Goal: Obtain resource: Download file/media

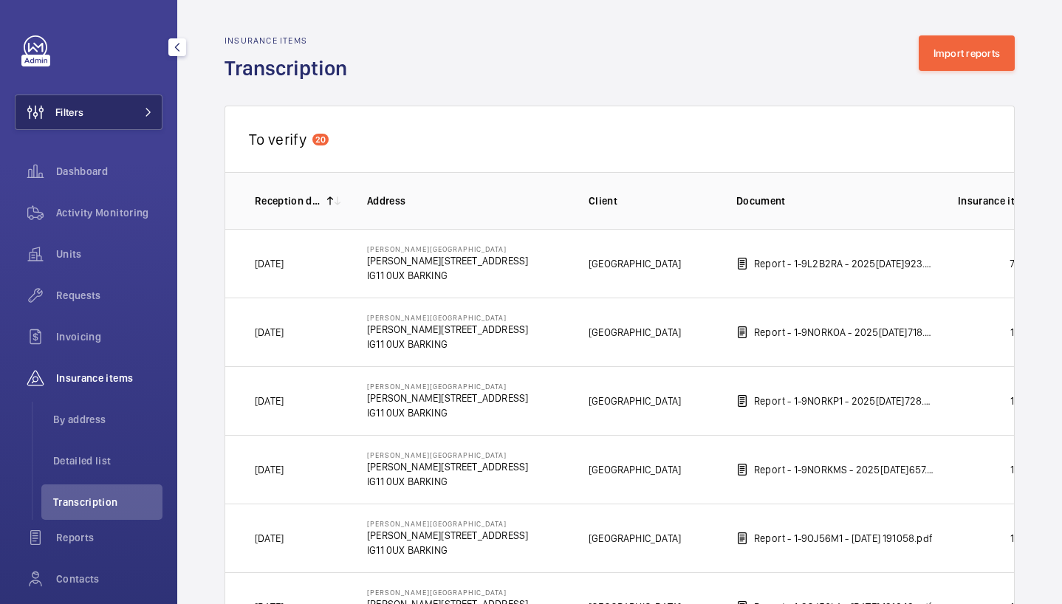
scroll to position [1494, 0]
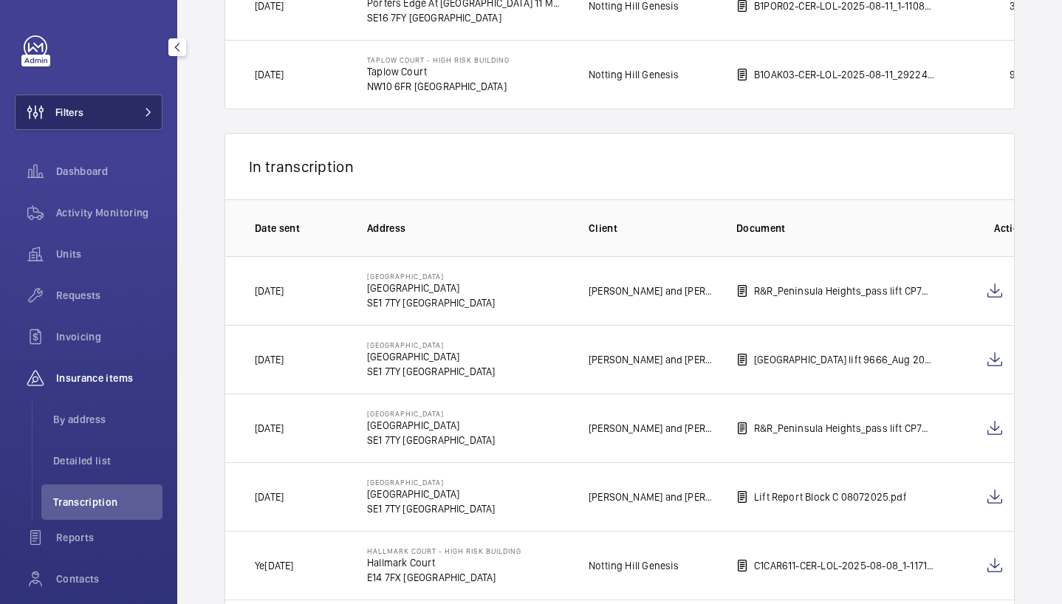
click at [137, 120] on button "Filters" at bounding box center [89, 112] width 148 height 35
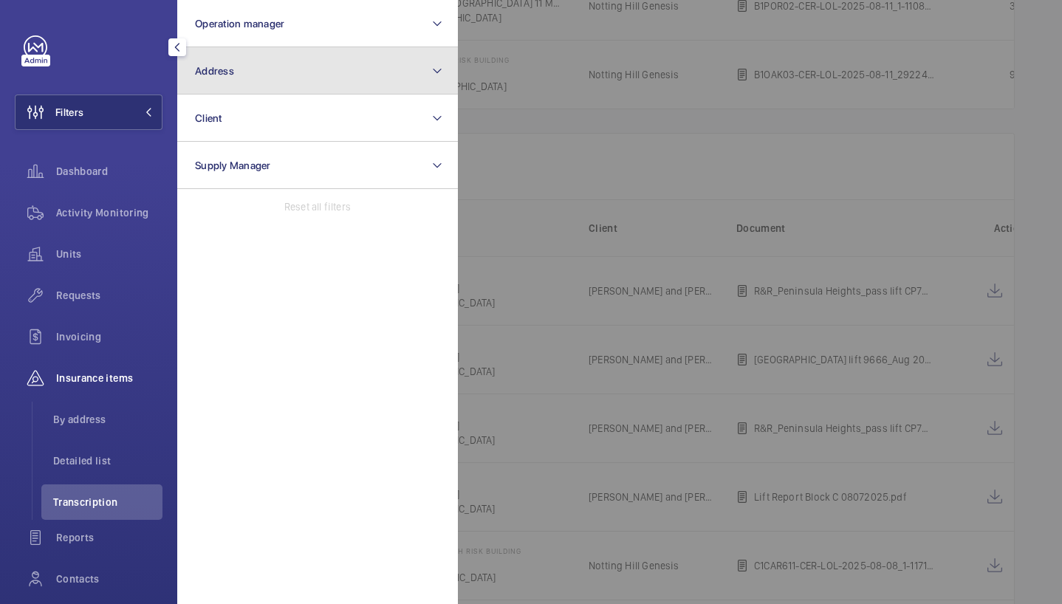
click at [281, 61] on button "Address" at bounding box center [317, 70] width 281 height 47
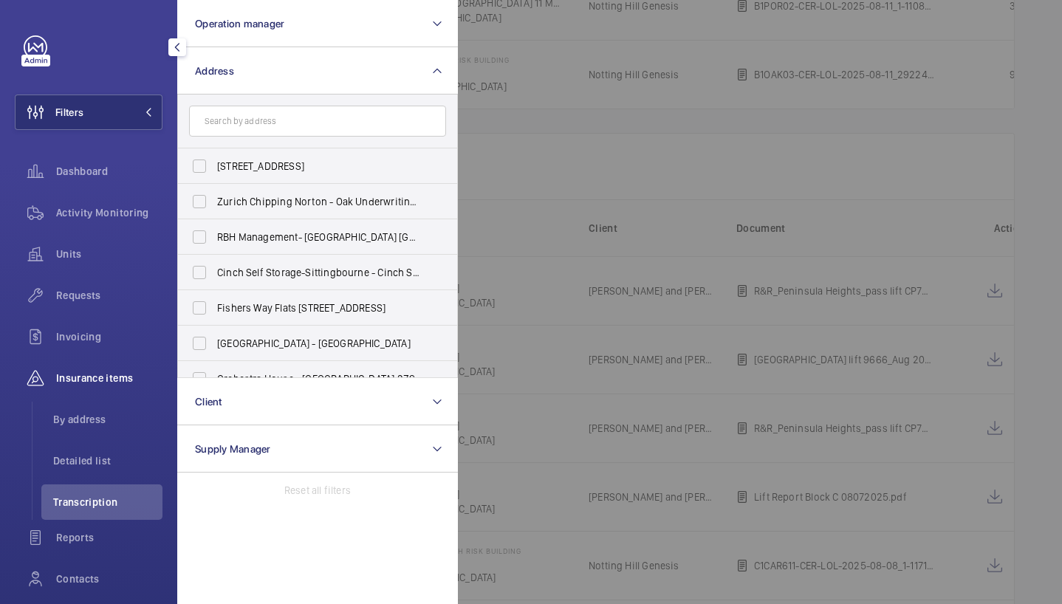
click at [278, 124] on input "text" at bounding box center [317, 121] width 257 height 31
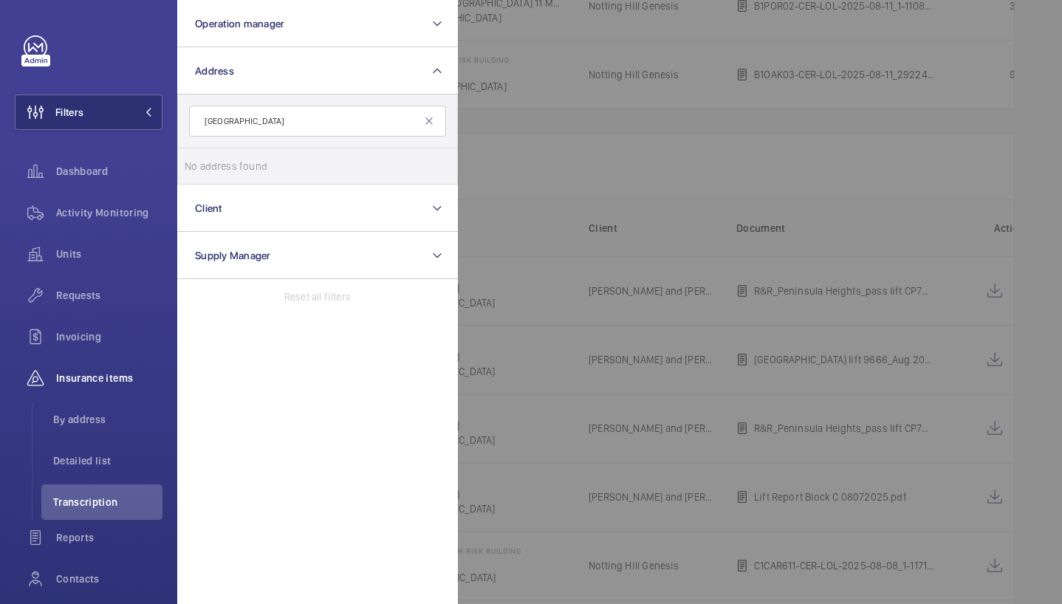
type input "Tower Building"
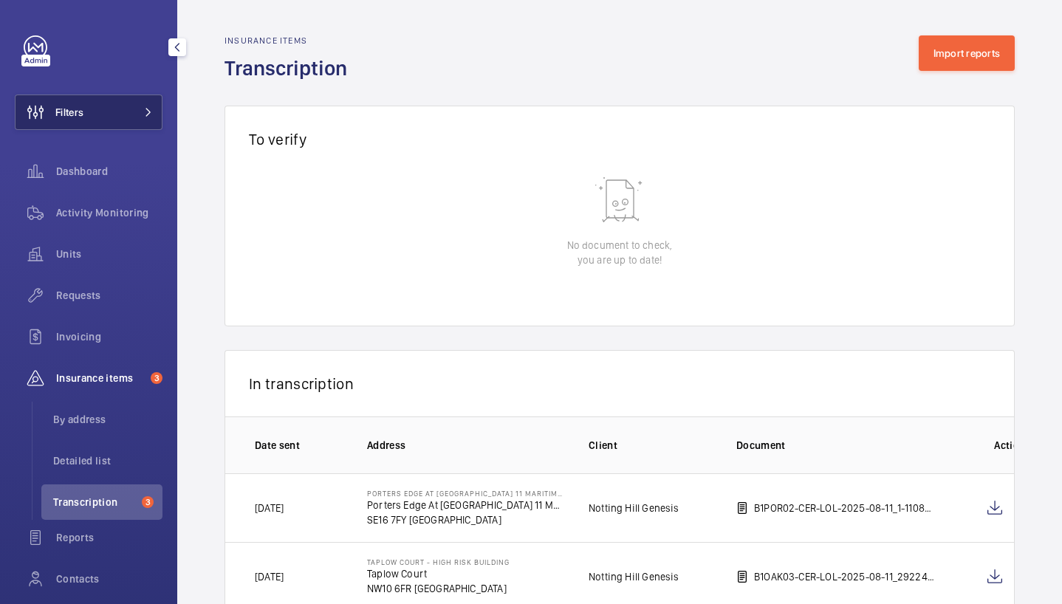
click at [144, 109] on mat-icon at bounding box center [148, 112] width 9 height 9
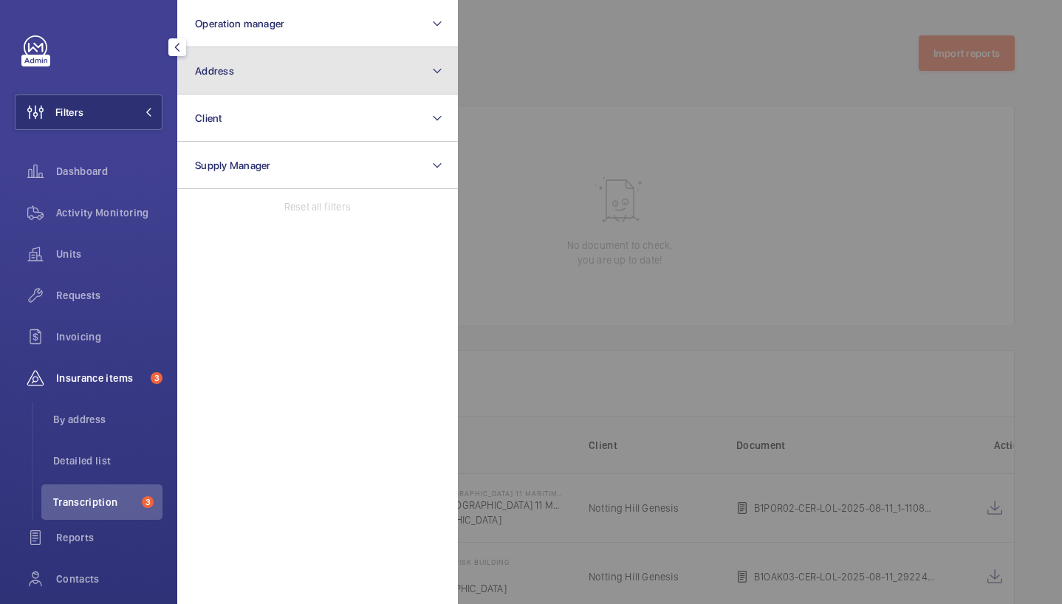
click at [246, 64] on button "Address" at bounding box center [317, 70] width 281 height 47
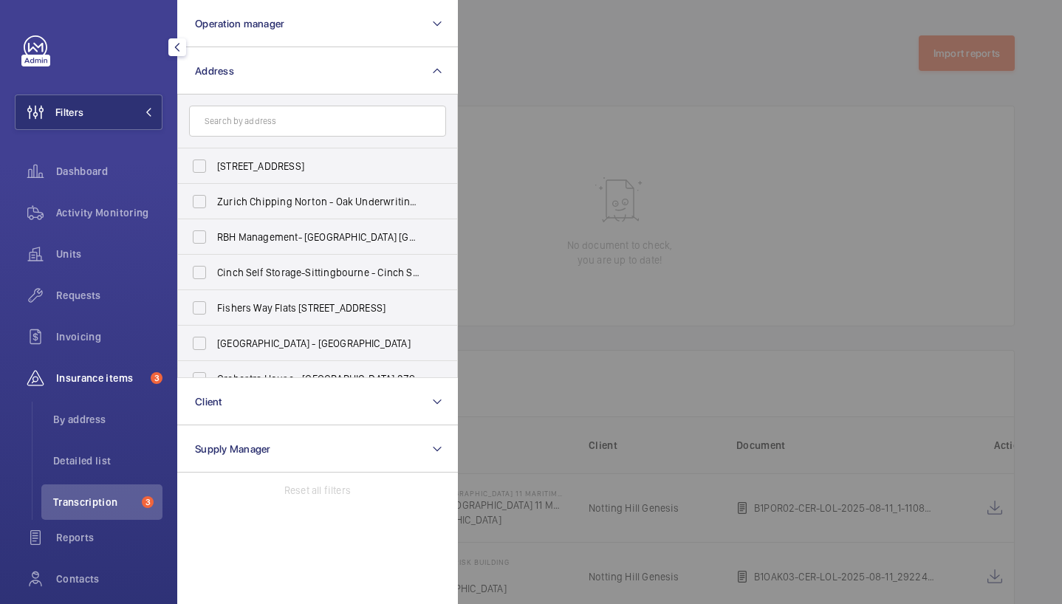
click at [262, 116] on input "text" at bounding box center [317, 121] width 257 height 31
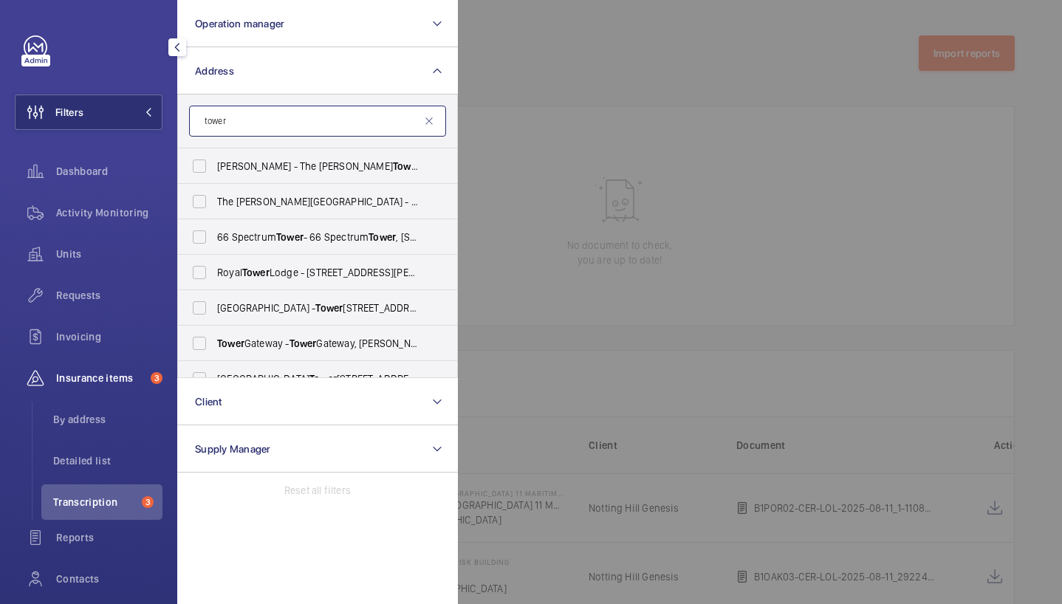
click at [342, 123] on input "tower" at bounding box center [317, 121] width 257 height 31
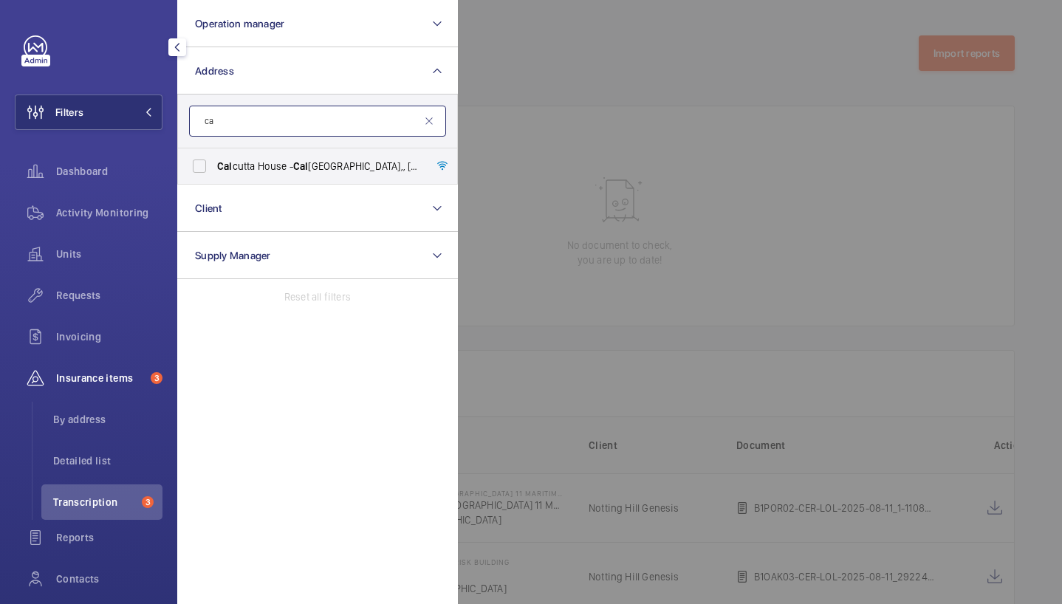
type input "c"
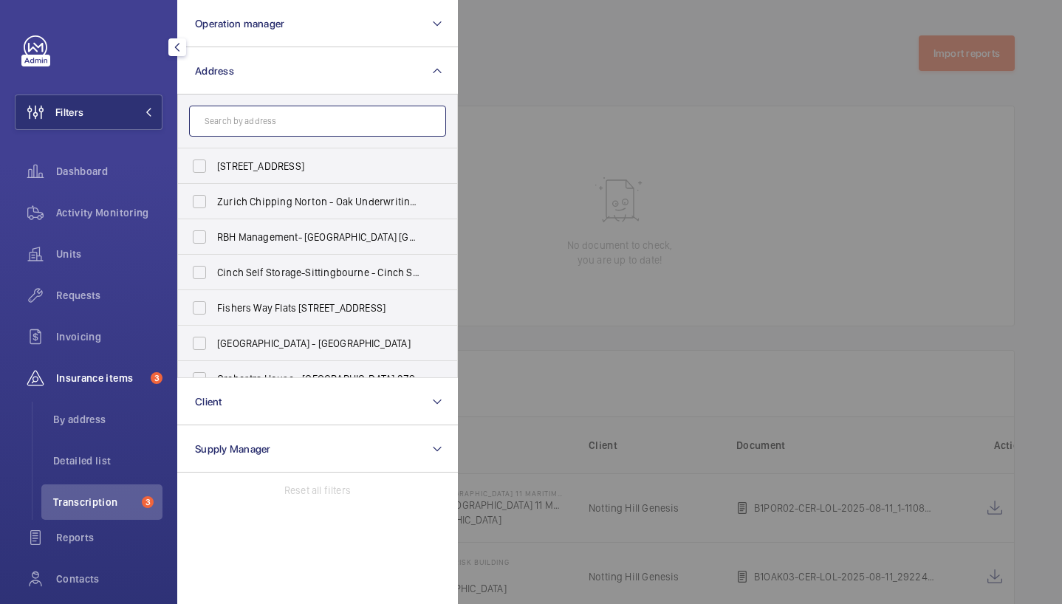
click at [292, 121] on input "text" at bounding box center [317, 121] width 257 height 31
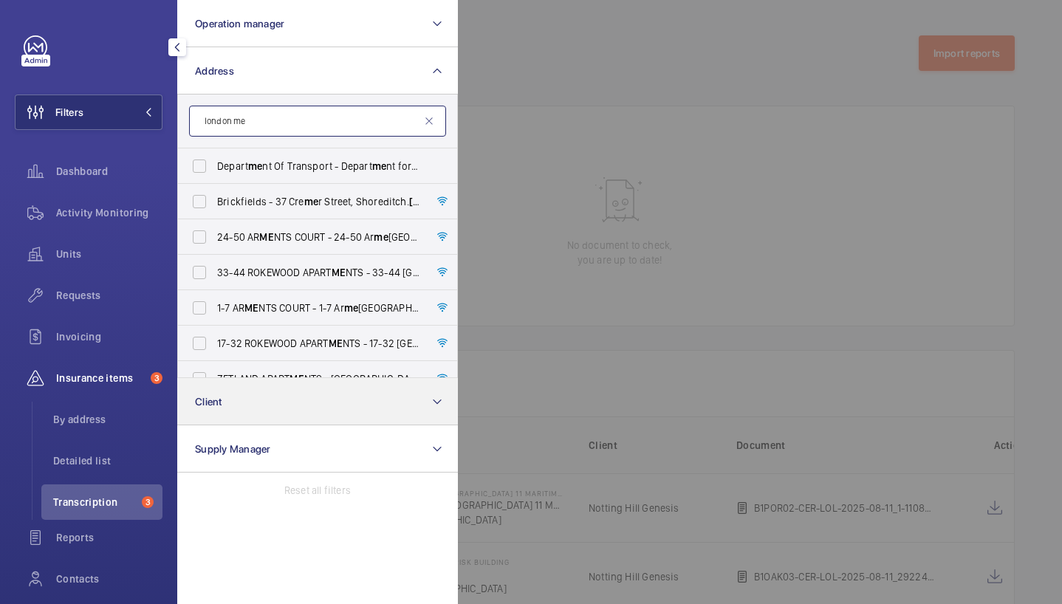
type input "london me"
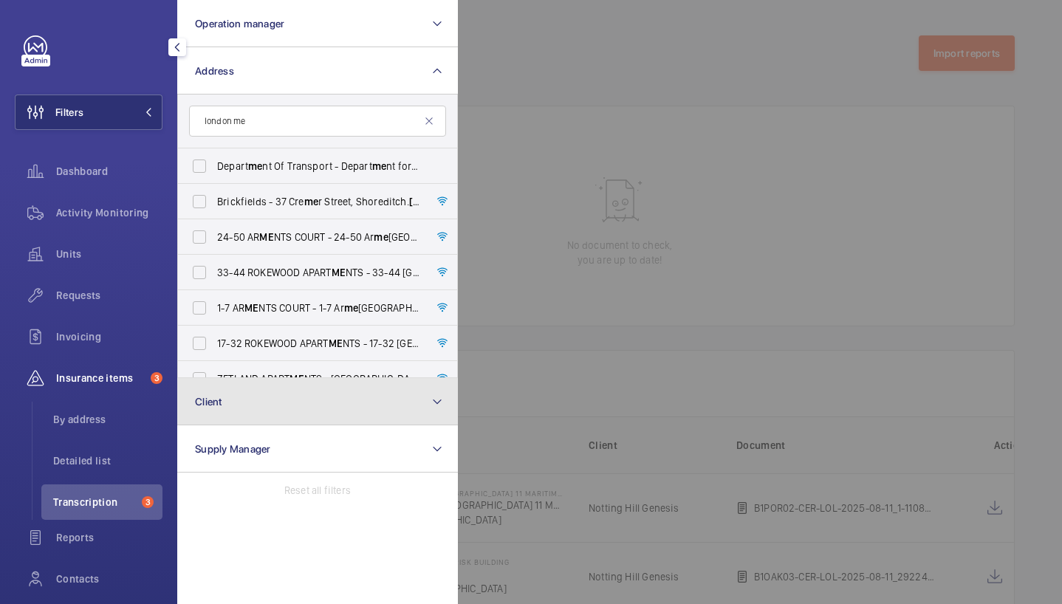
click at [275, 390] on button "Client" at bounding box center [317, 401] width 281 height 47
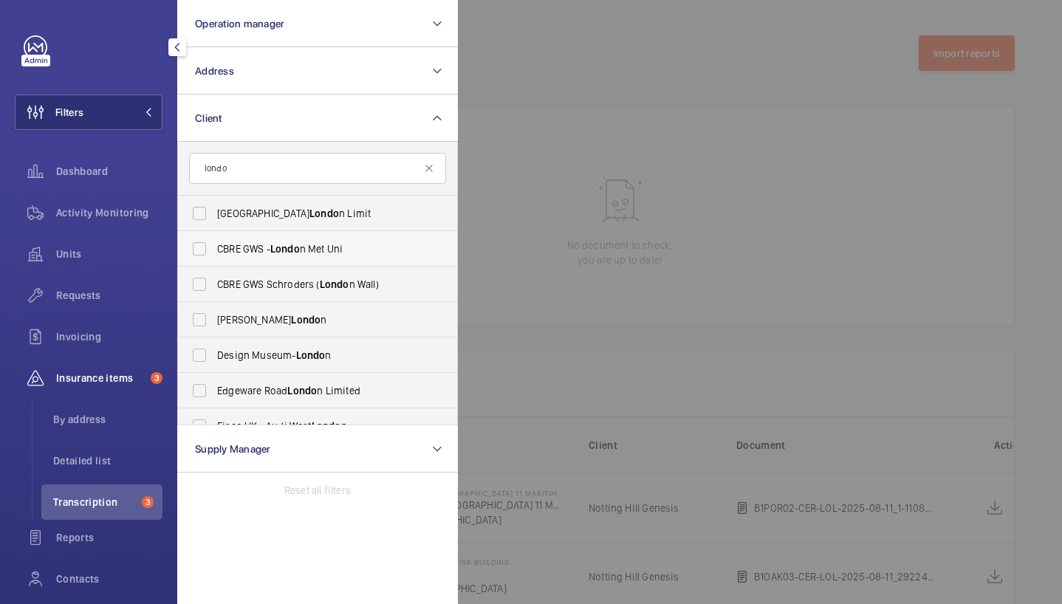
type input "londo"
click at [321, 256] on span "CBRE GWS - Londo n Met Uni" at bounding box center [318, 249] width 203 height 15
click at [214, 256] on input "CBRE GWS - Londo n Met Uni" at bounding box center [200, 249] width 30 height 30
checkbox input "true"
click at [480, 177] on div at bounding box center [989, 302] width 1062 height 604
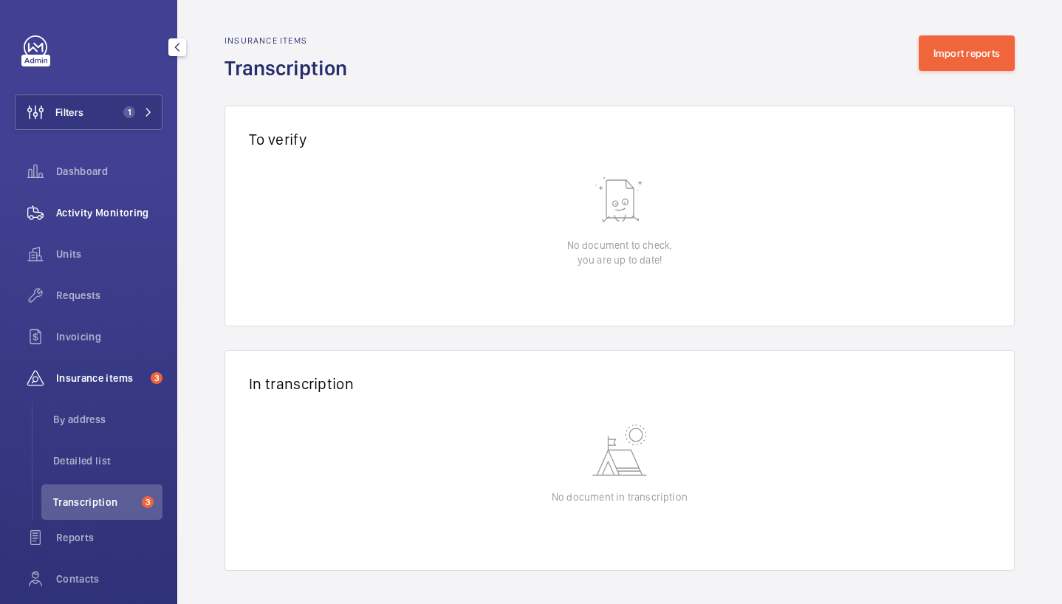
click at [89, 221] on div "Activity Monitoring" at bounding box center [89, 212] width 148 height 35
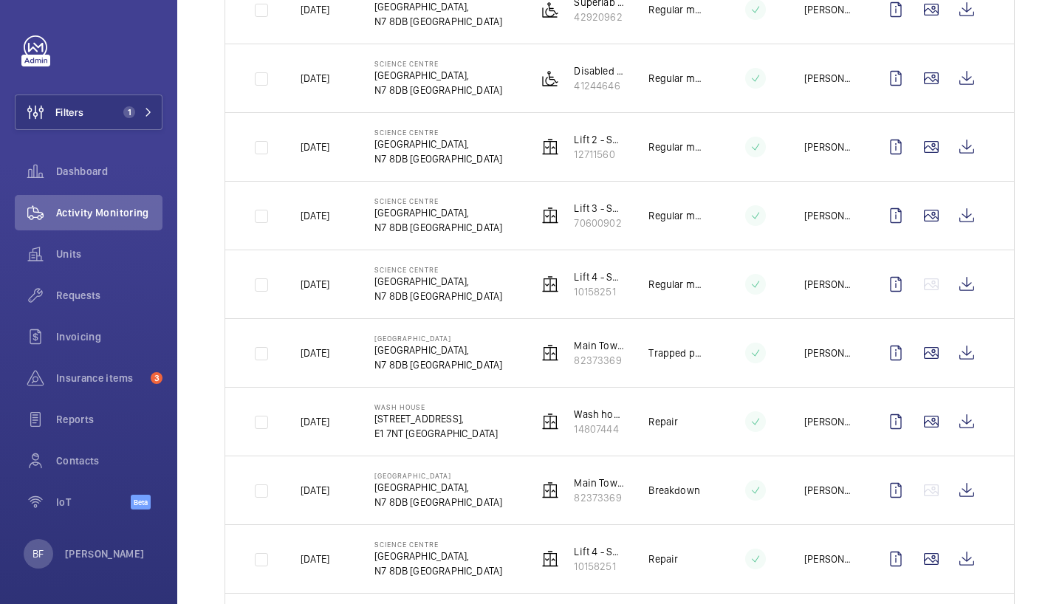
scroll to position [713, 0]
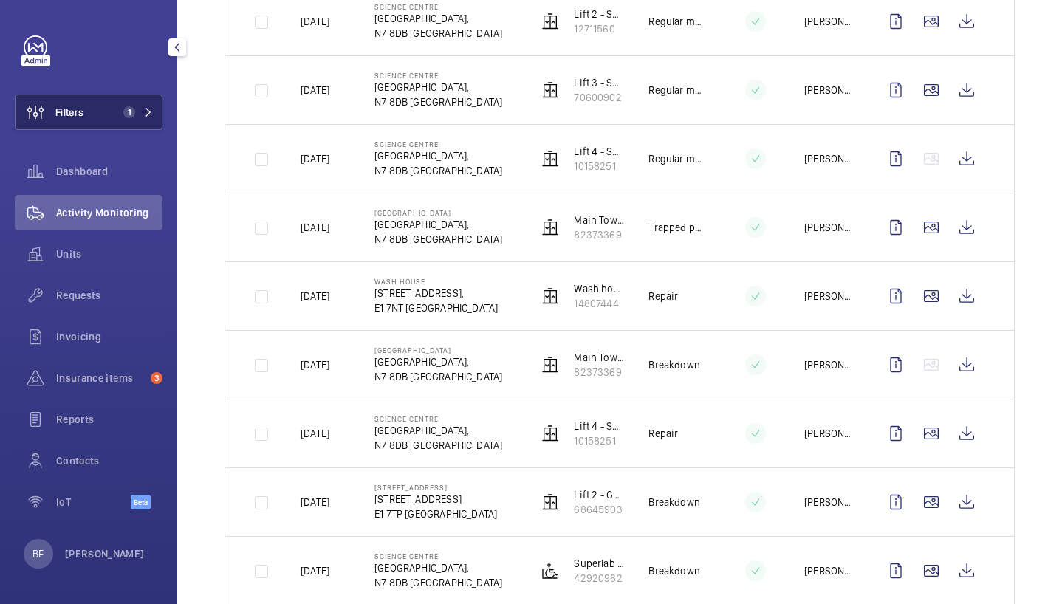
click at [139, 118] on button "Filters 1" at bounding box center [89, 112] width 148 height 35
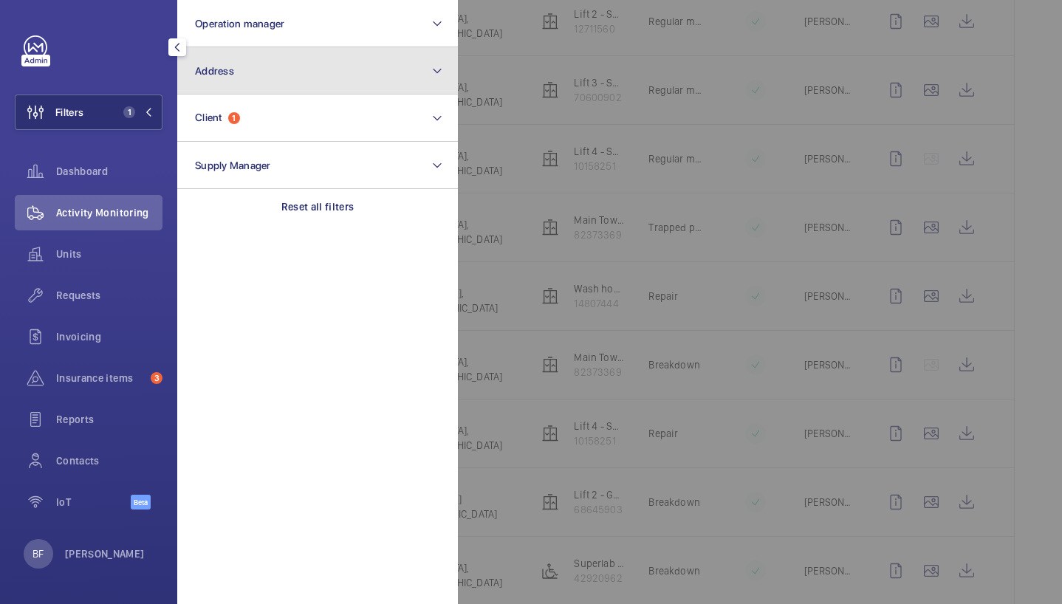
click at [276, 75] on button "Address" at bounding box center [317, 70] width 281 height 47
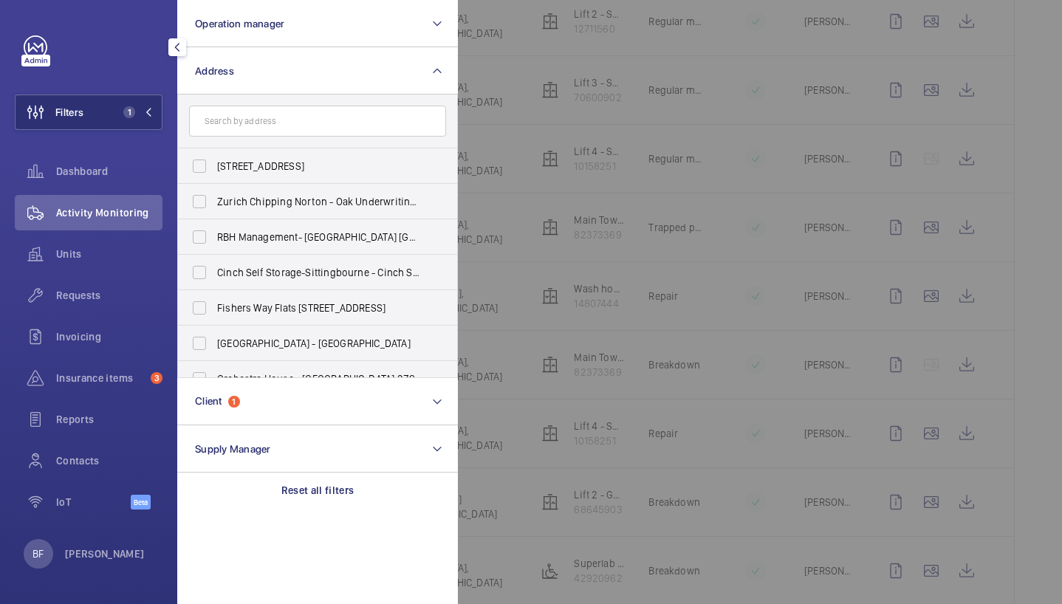
click at [293, 112] on input "text" at bounding box center [317, 121] width 257 height 31
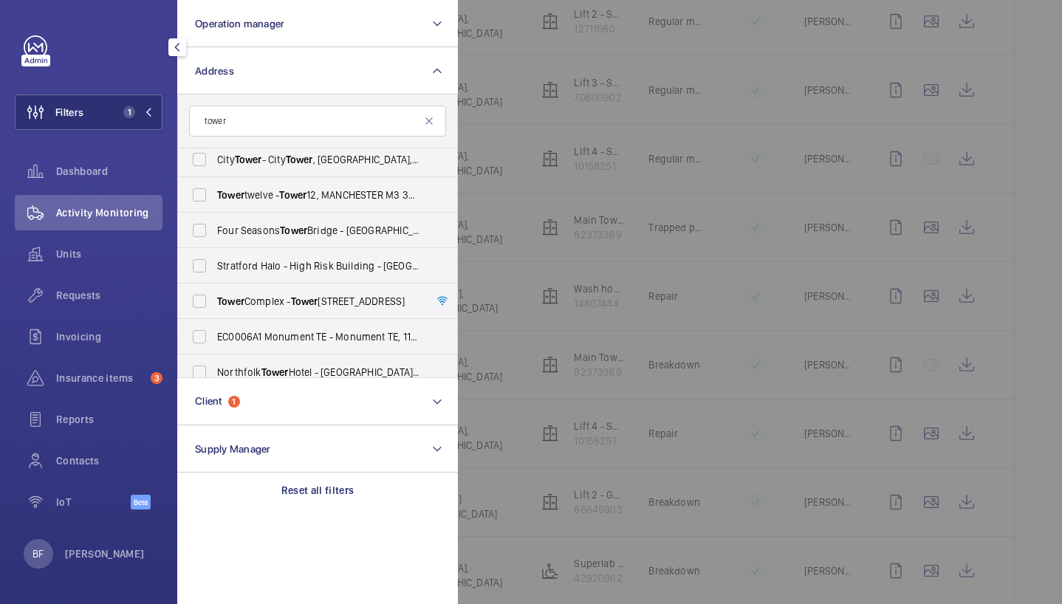
scroll to position [291, 0]
type input "tower"
click at [308, 303] on span "Tower" at bounding box center [304, 301] width 27 height 12
click at [214, 303] on input "[STREET_ADDRESS]" at bounding box center [200, 301] width 30 height 30
checkbox input "true"
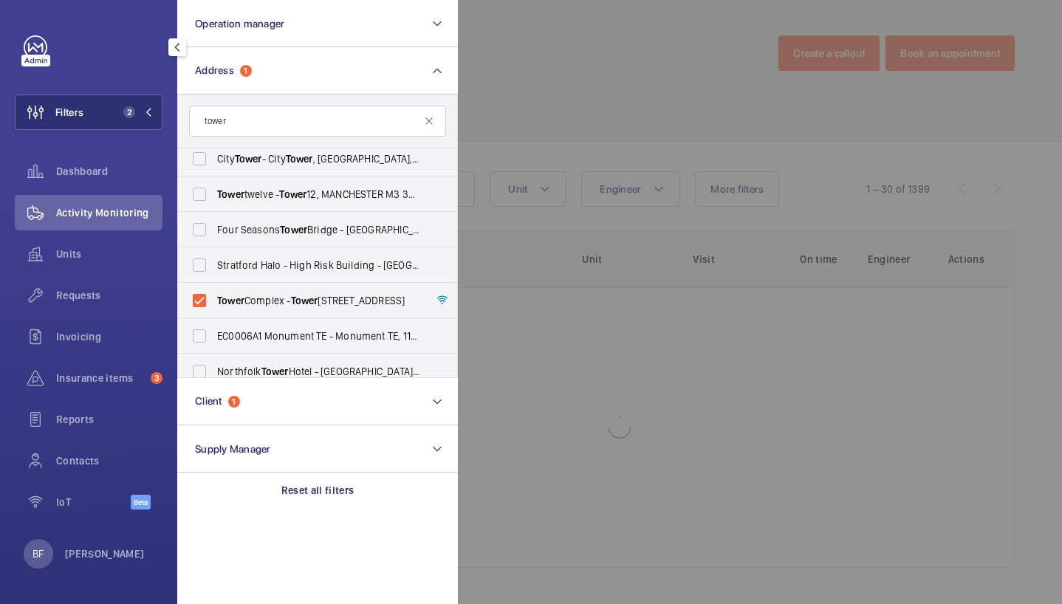
click at [639, 55] on div at bounding box center [989, 302] width 1062 height 604
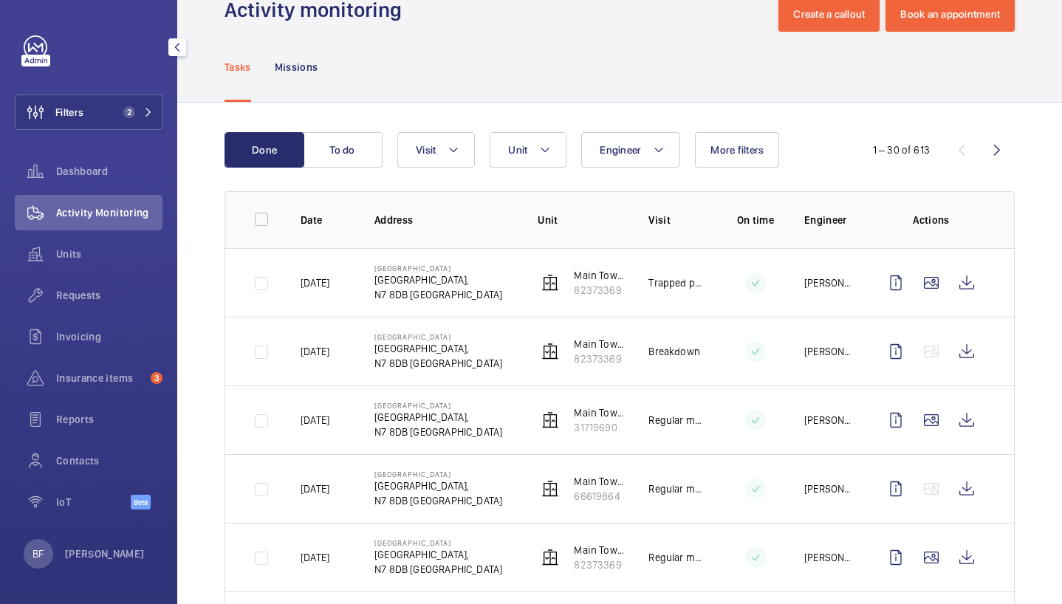
scroll to position [61, 0]
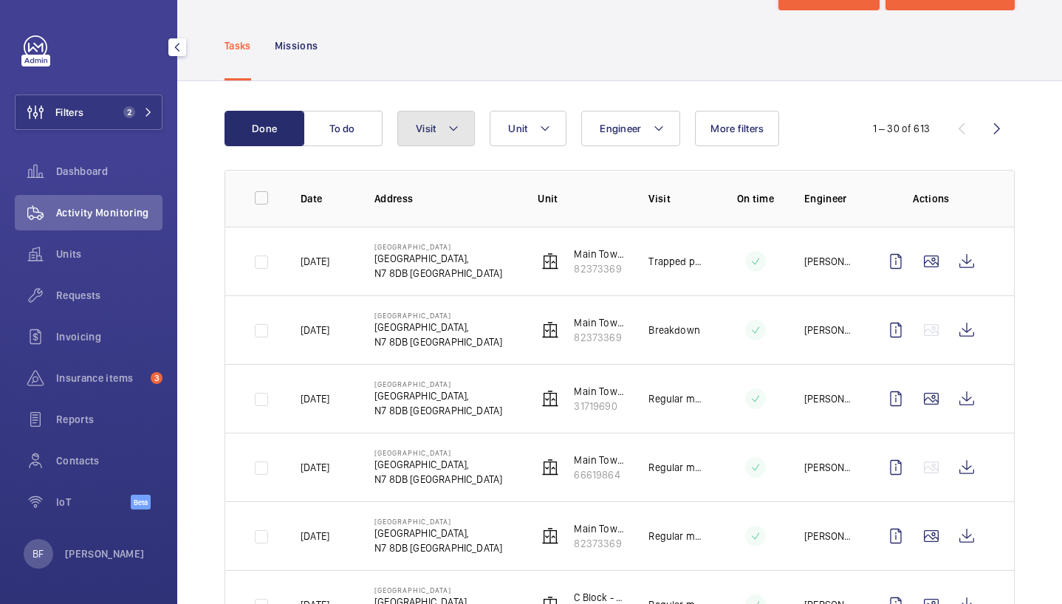
click at [456, 128] on mat-icon at bounding box center [454, 129] width 12 height 18
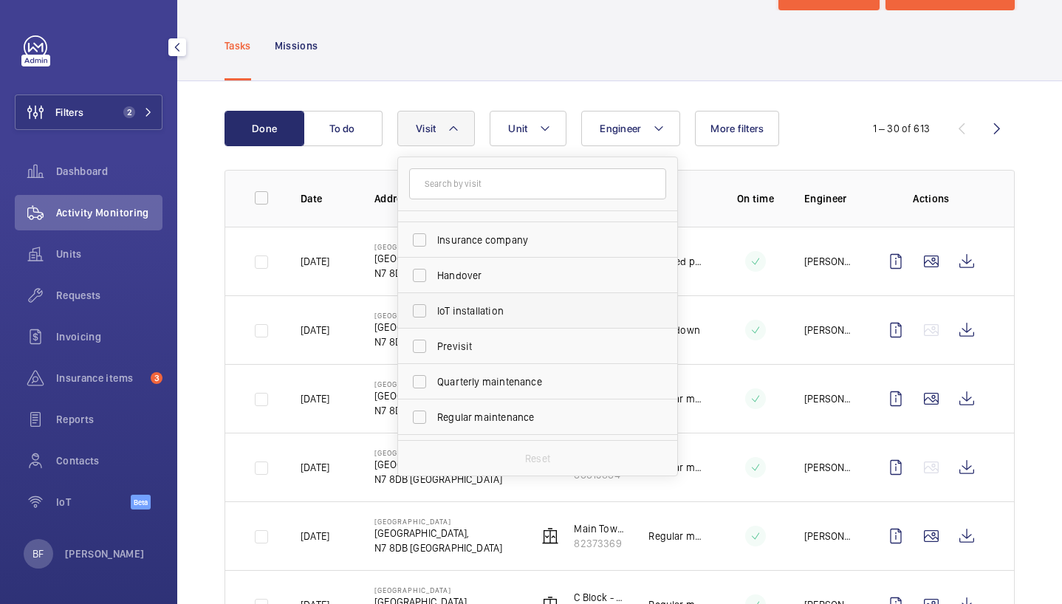
scroll to position [96, 0]
click at [530, 422] on span "Regular maintenance" at bounding box center [538, 416] width 203 height 15
click at [434, 422] on input "Regular maintenance" at bounding box center [420, 417] width 30 height 30
checkbox input "true"
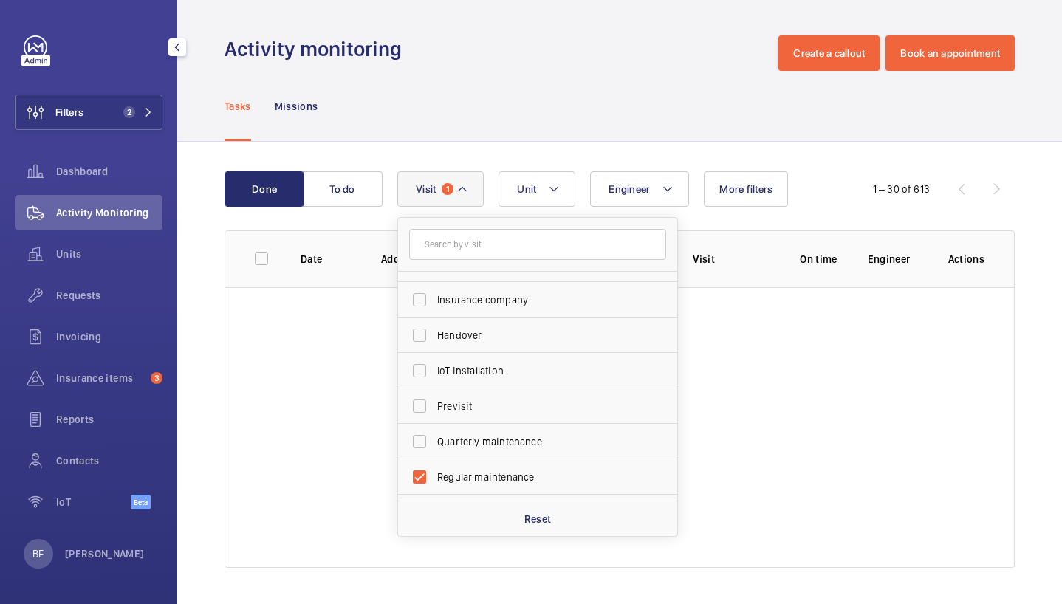
click at [500, 95] on div "Tasks Missions" at bounding box center [620, 106] width 790 height 70
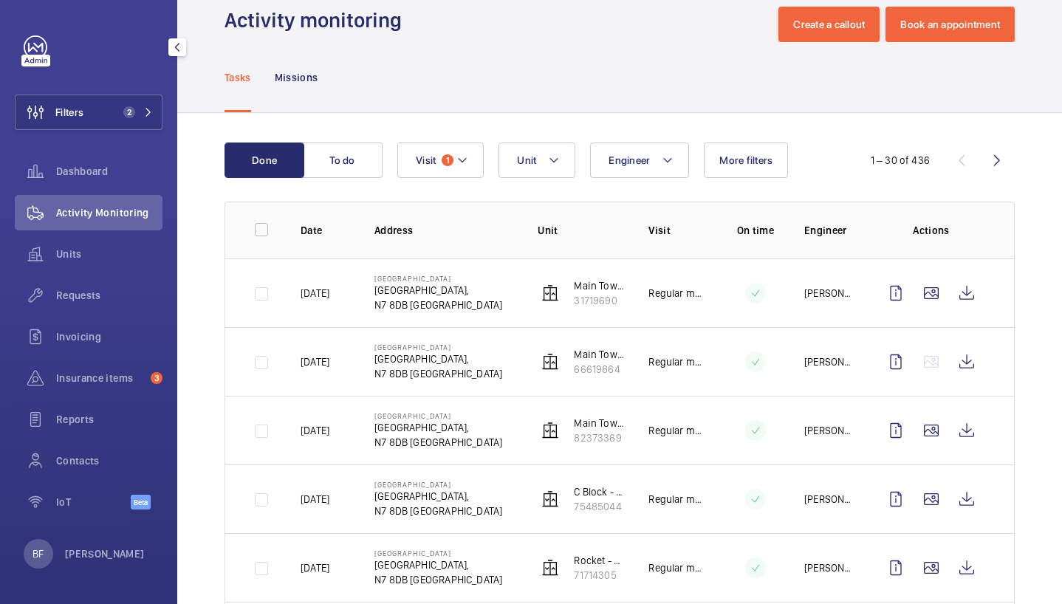
scroll to position [30, 0]
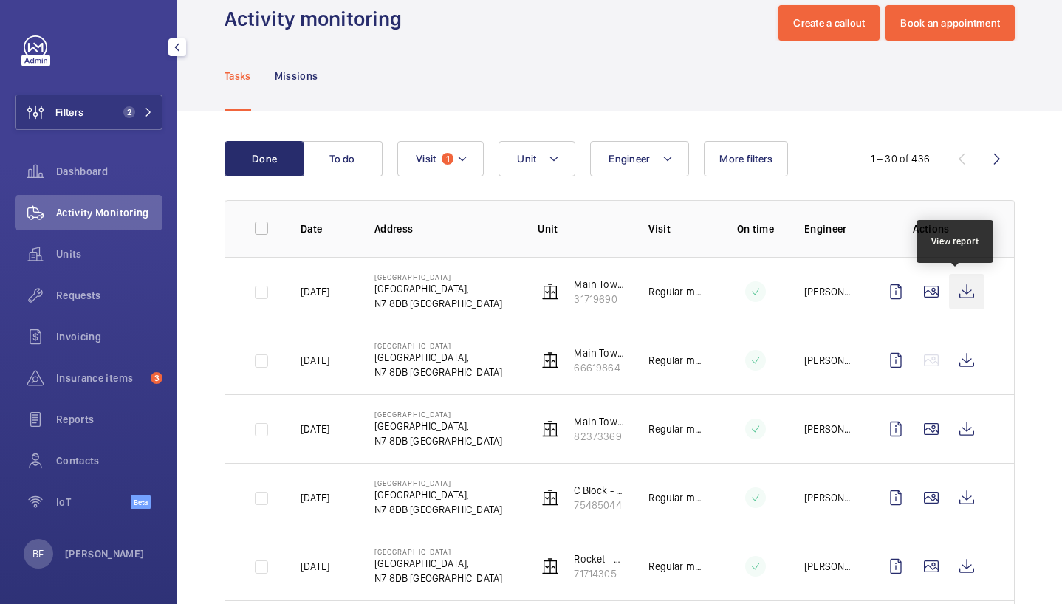
click at [956, 292] on wm-front-icon-button at bounding box center [966, 291] width 35 height 35
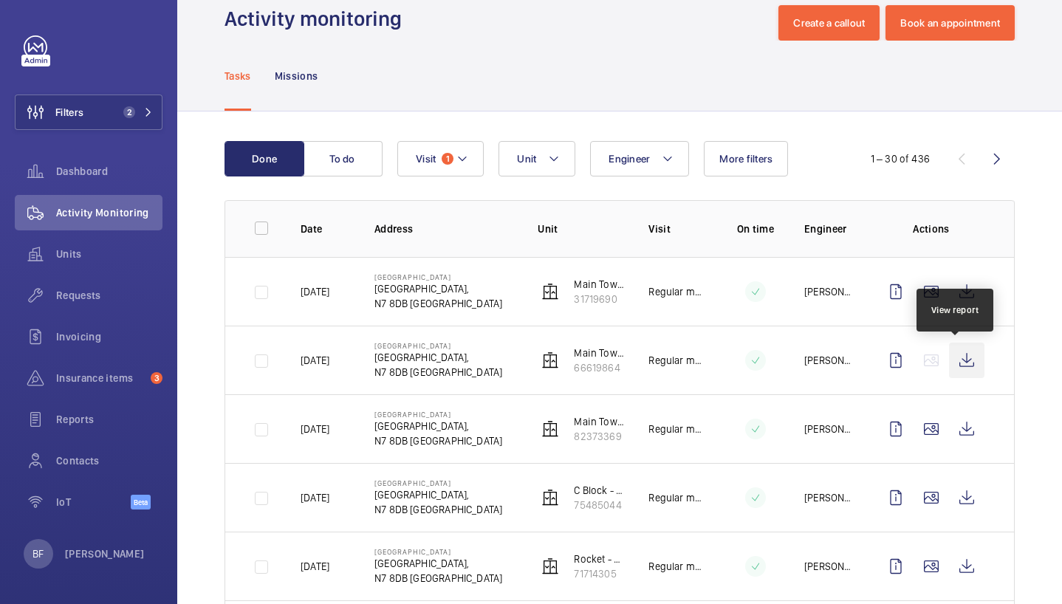
click at [952, 359] on wm-front-icon-button at bounding box center [966, 360] width 35 height 35
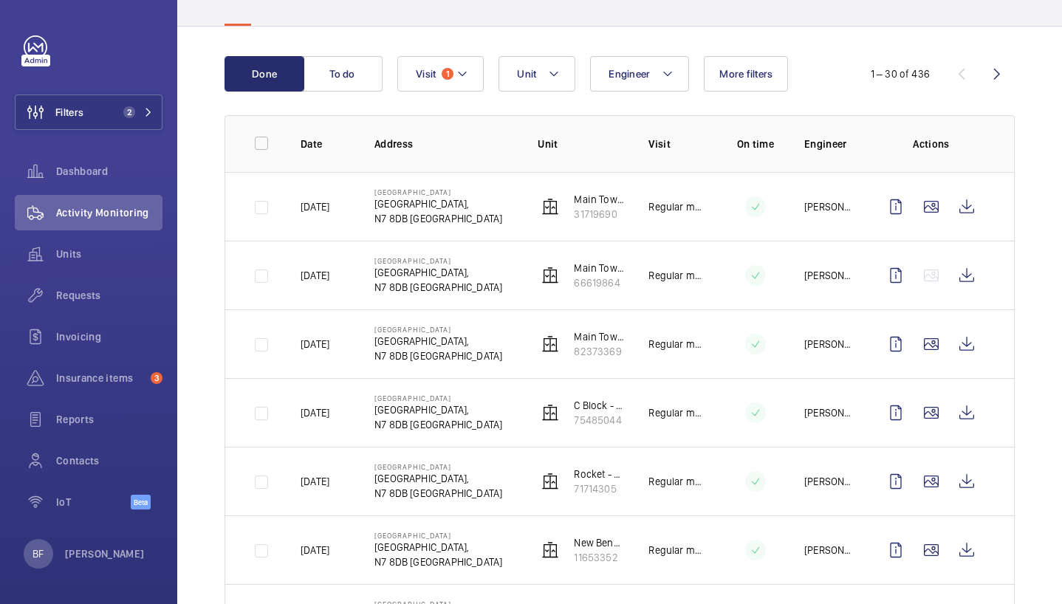
scroll to position [116, 0]
click at [957, 340] on wm-front-icon-button at bounding box center [966, 343] width 35 height 35
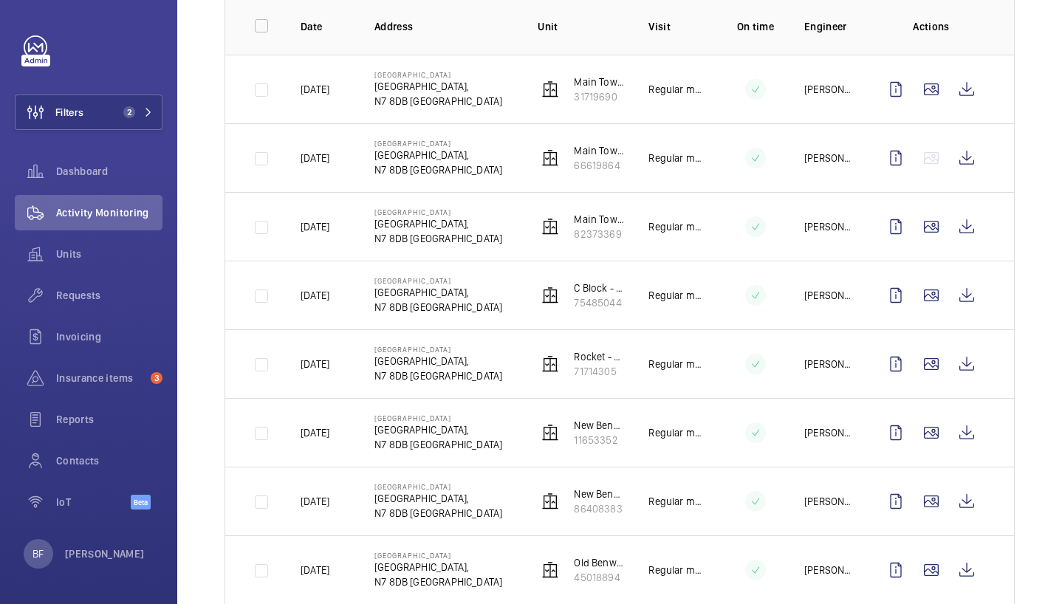
scroll to position [242, 0]
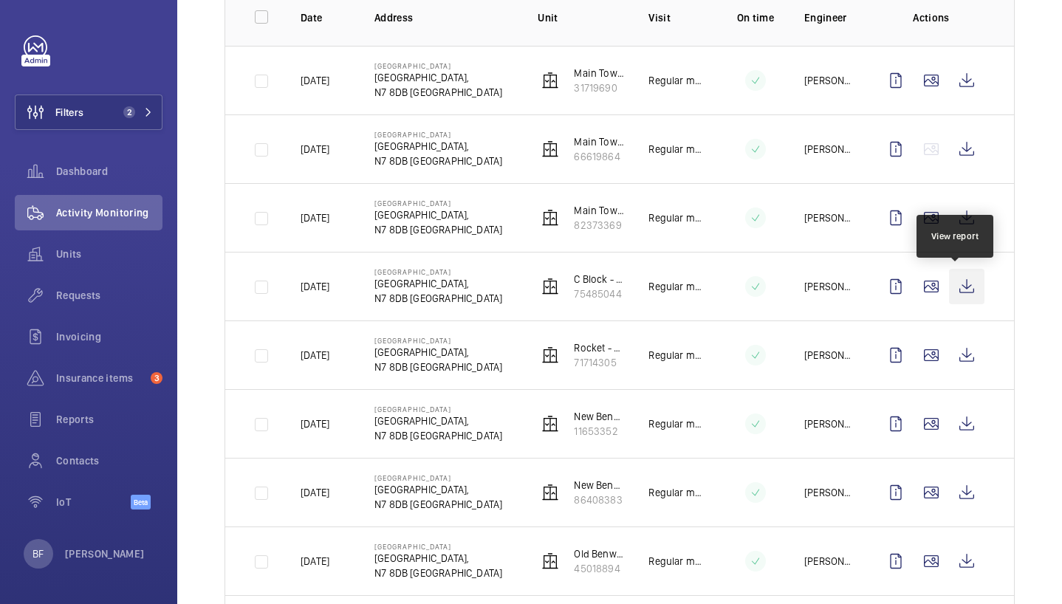
click at [957, 285] on wm-front-icon-button at bounding box center [966, 286] width 35 height 35
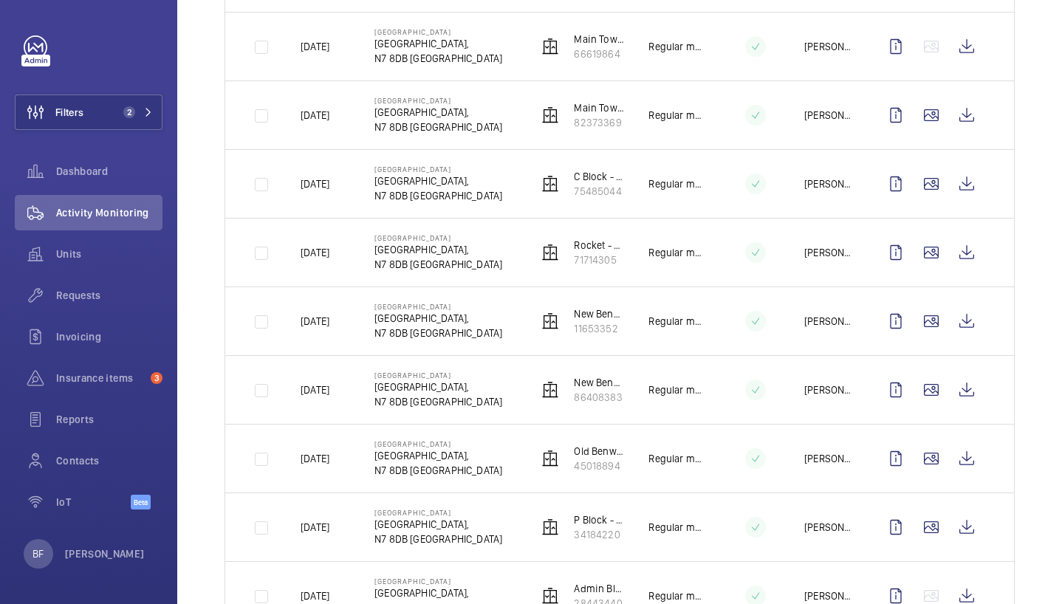
scroll to position [346, 0]
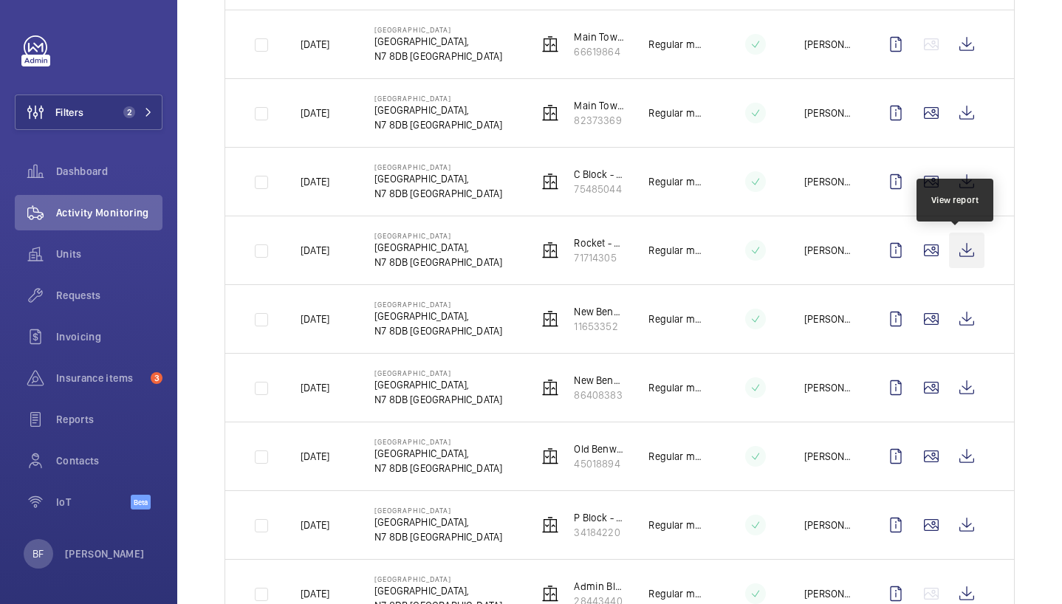
click at [960, 253] on wm-front-icon-button at bounding box center [966, 250] width 35 height 35
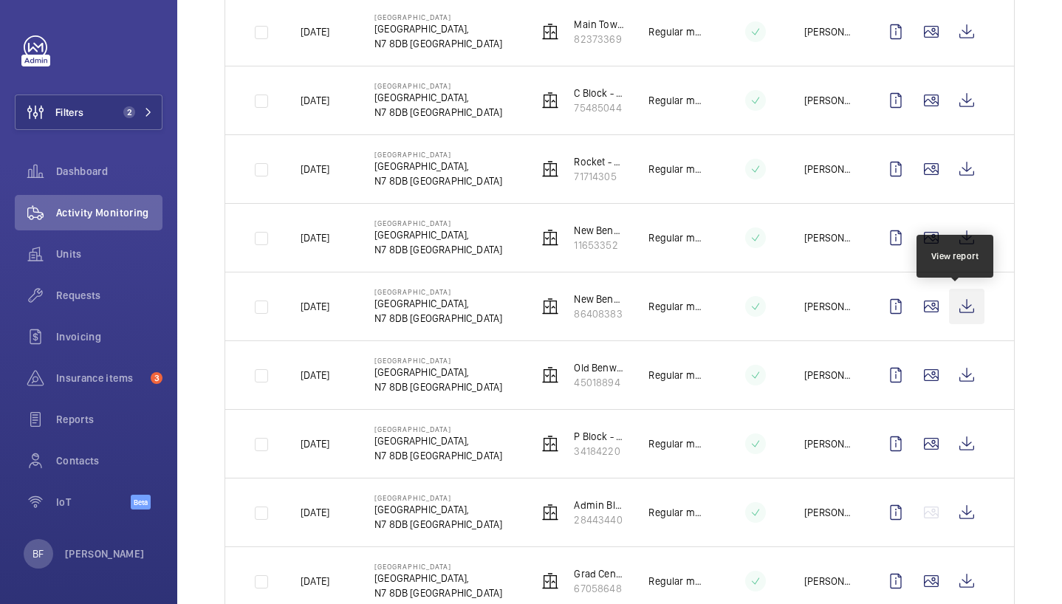
click at [956, 303] on wm-front-icon-button at bounding box center [966, 306] width 35 height 35
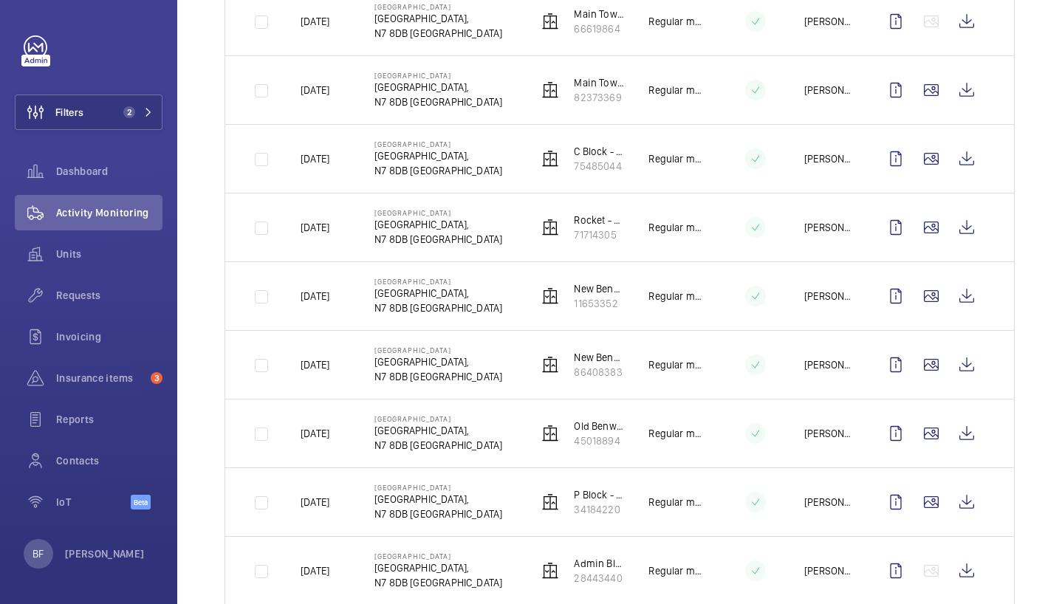
scroll to position [370, 0]
click at [960, 363] on wm-front-icon-button at bounding box center [966, 363] width 35 height 35
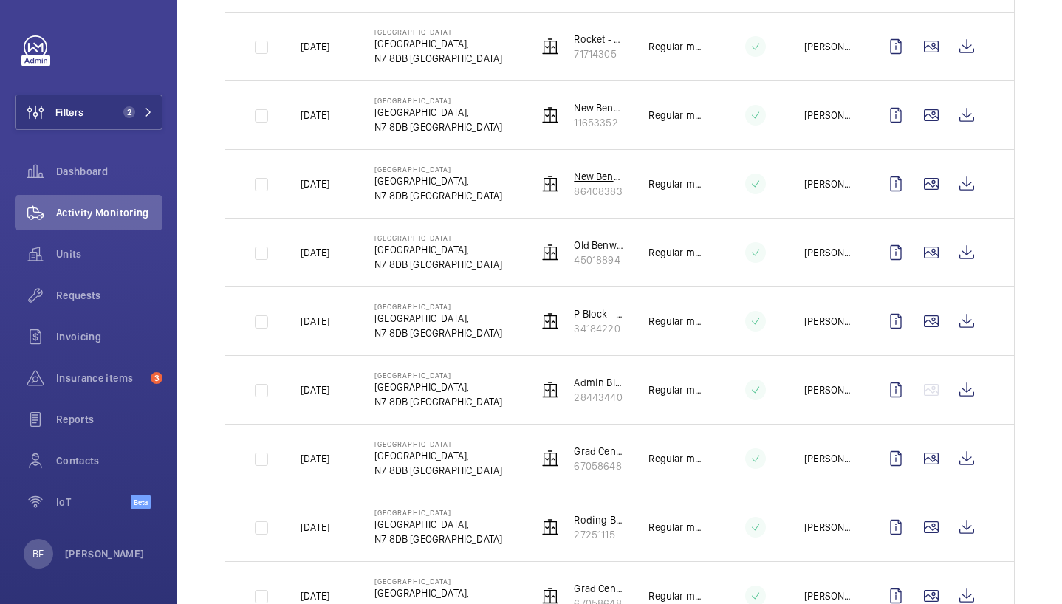
scroll to position [564, 0]
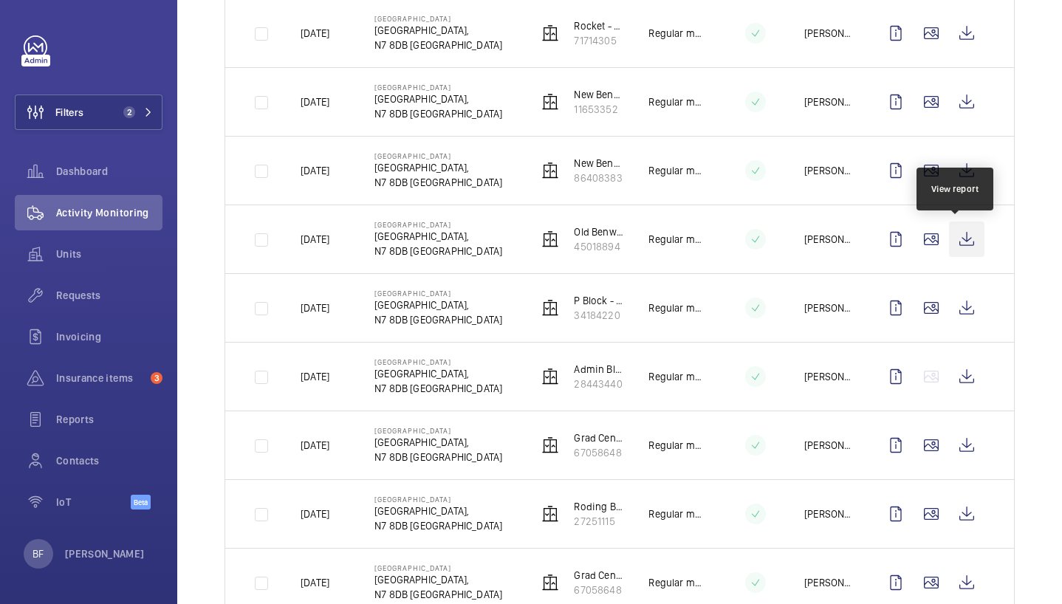
click at [959, 244] on wm-front-icon-button at bounding box center [966, 239] width 35 height 35
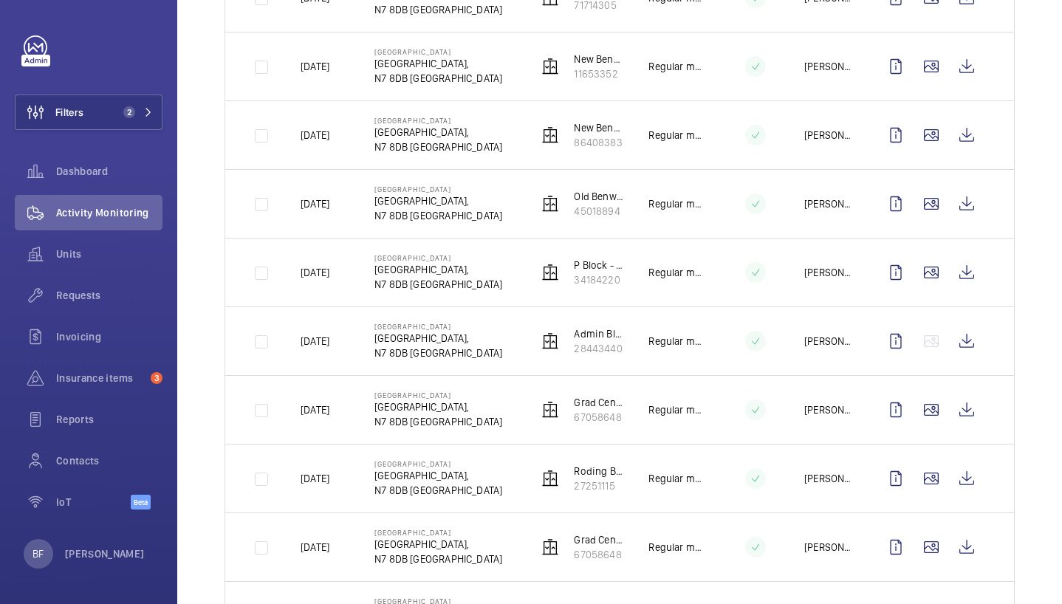
scroll to position [600, 0]
click at [957, 273] on wm-front-icon-button at bounding box center [966, 271] width 35 height 35
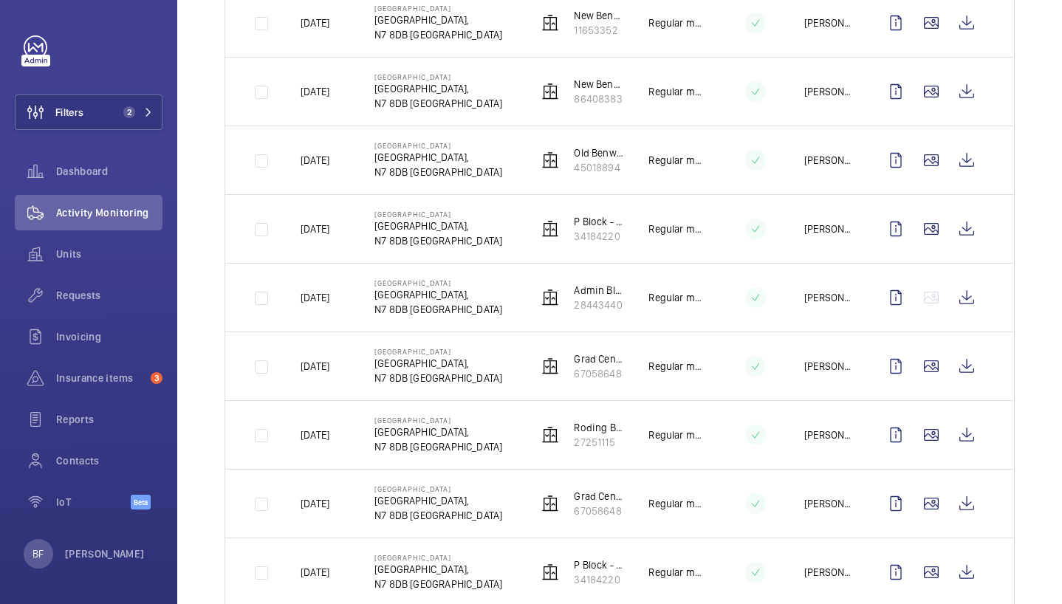
scroll to position [645, 0]
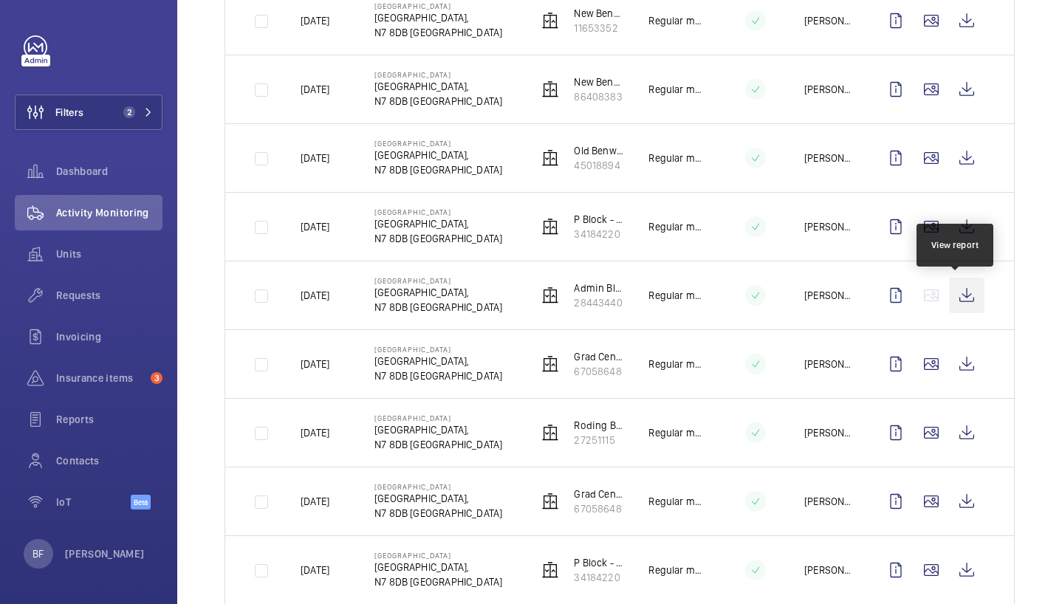
click at [968, 297] on wm-front-icon-button at bounding box center [966, 295] width 35 height 35
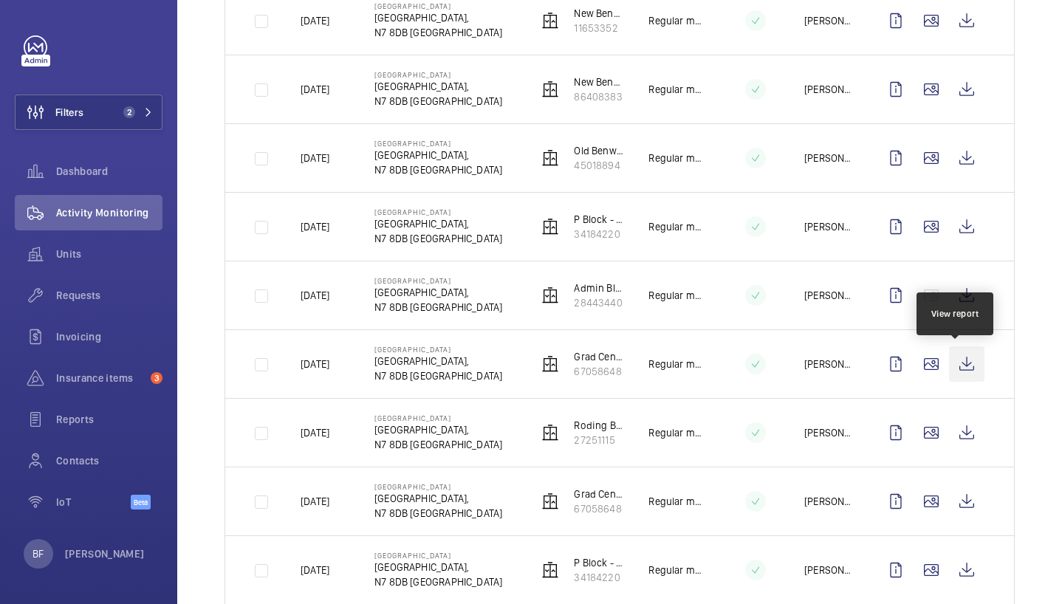
click at [957, 362] on wm-front-icon-button at bounding box center [966, 363] width 35 height 35
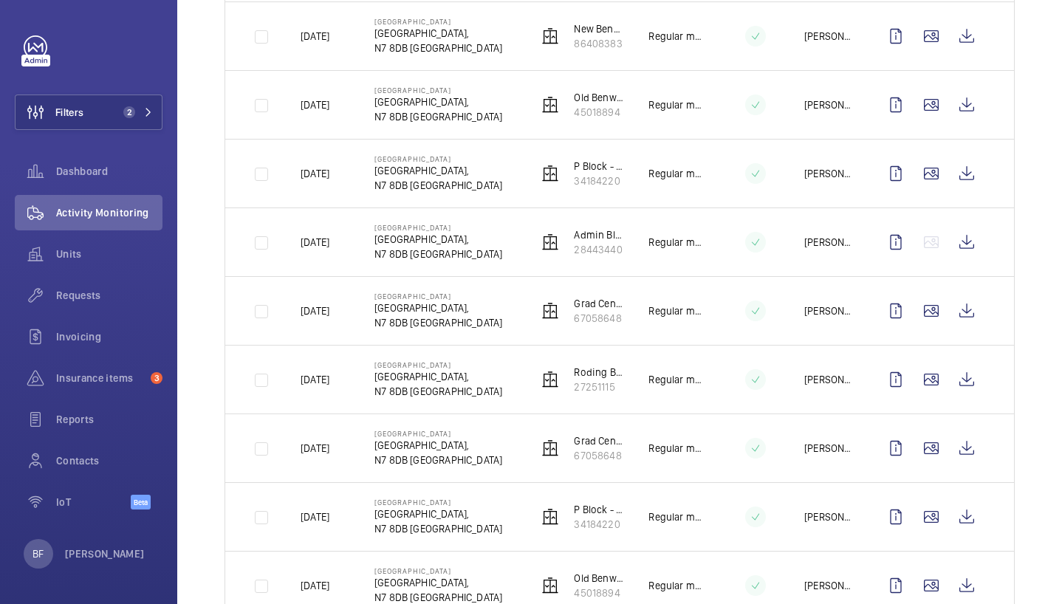
scroll to position [699, 0]
click at [953, 378] on wm-front-icon-button at bounding box center [966, 378] width 35 height 35
click at [127, 122] on button "Filters 2" at bounding box center [89, 112] width 148 height 35
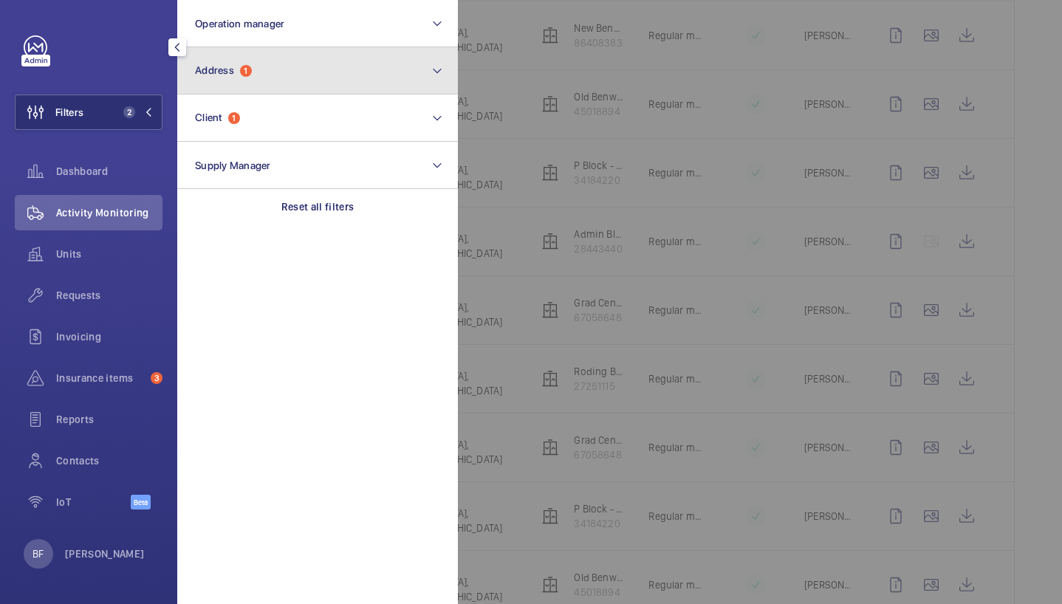
click at [236, 61] on button "Address 1" at bounding box center [317, 70] width 281 height 47
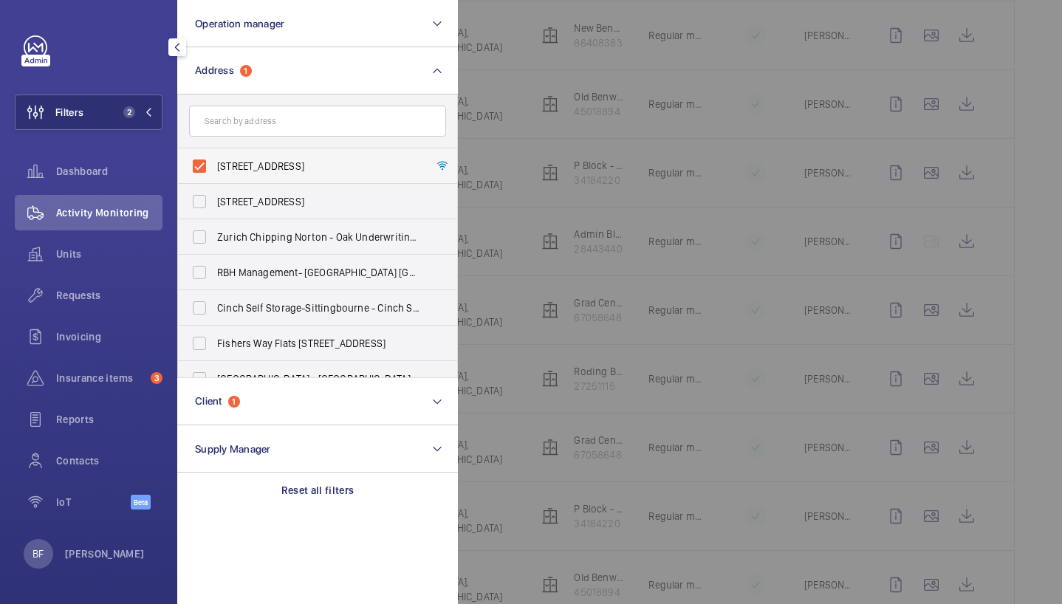
click at [262, 163] on span "[STREET_ADDRESS]" at bounding box center [318, 166] width 203 height 15
click at [214, 163] on input "[STREET_ADDRESS]" at bounding box center [200, 166] width 30 height 30
checkbox input "false"
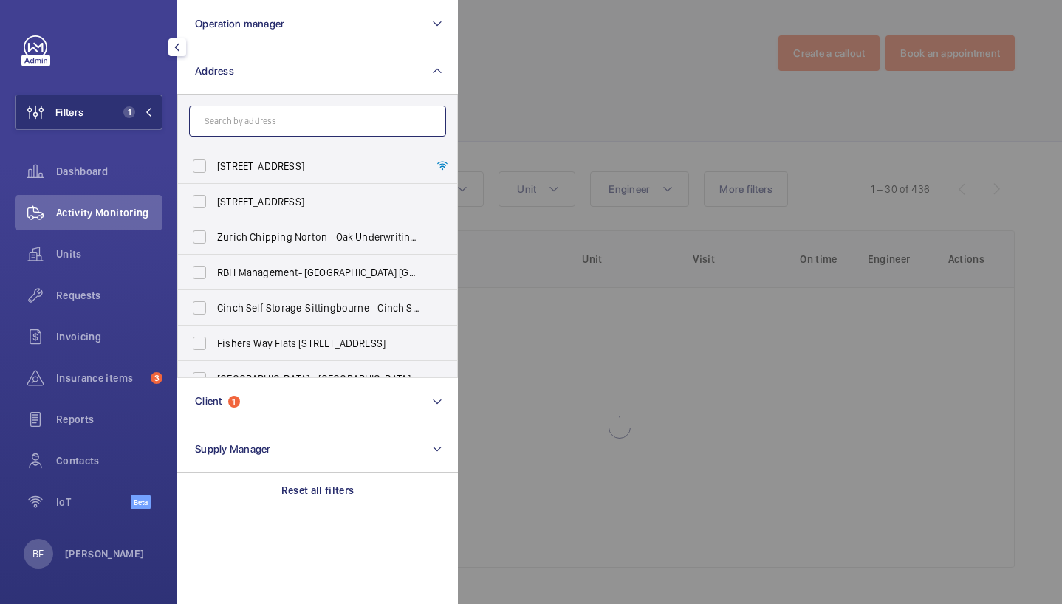
click at [266, 124] on input "text" at bounding box center [317, 121] width 257 height 31
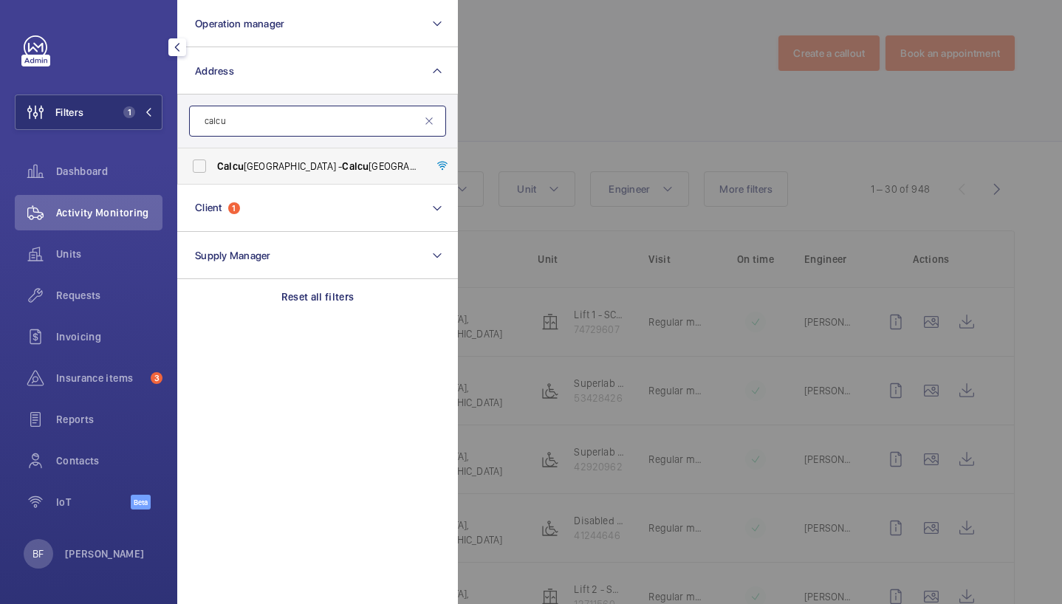
type input "calcu"
click at [281, 163] on span "Calcu [GEOGRAPHIC_DATA] - [GEOGRAPHIC_DATA],, [GEOGRAPHIC_DATA]" at bounding box center [318, 166] width 203 height 15
click at [214, 163] on input "Calcu [GEOGRAPHIC_DATA] - [GEOGRAPHIC_DATA],, [GEOGRAPHIC_DATA]" at bounding box center [200, 166] width 30 height 30
checkbox input "true"
click at [484, 108] on div at bounding box center [989, 302] width 1062 height 604
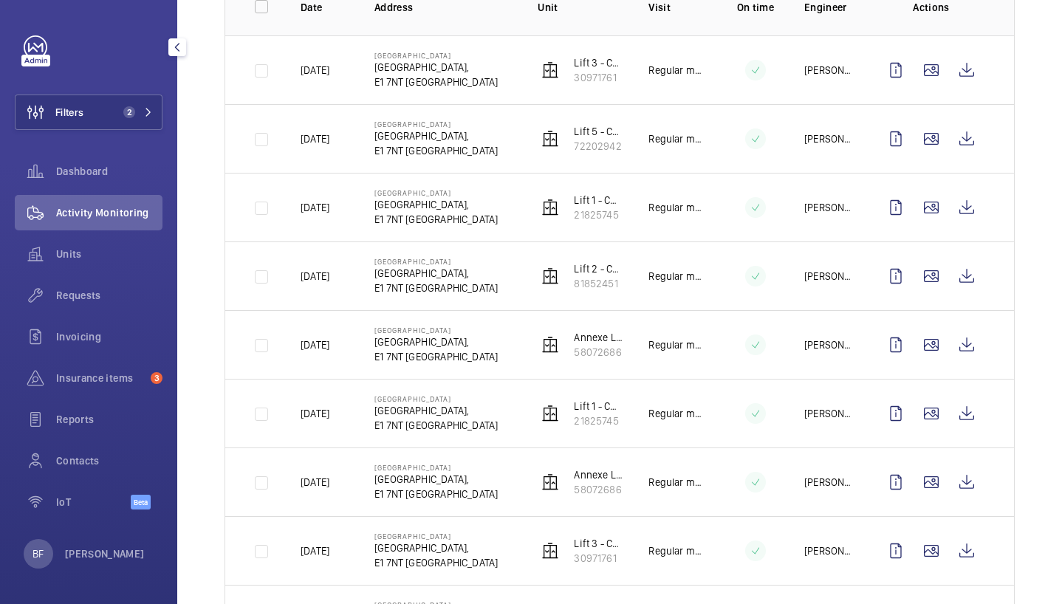
scroll to position [249, 0]
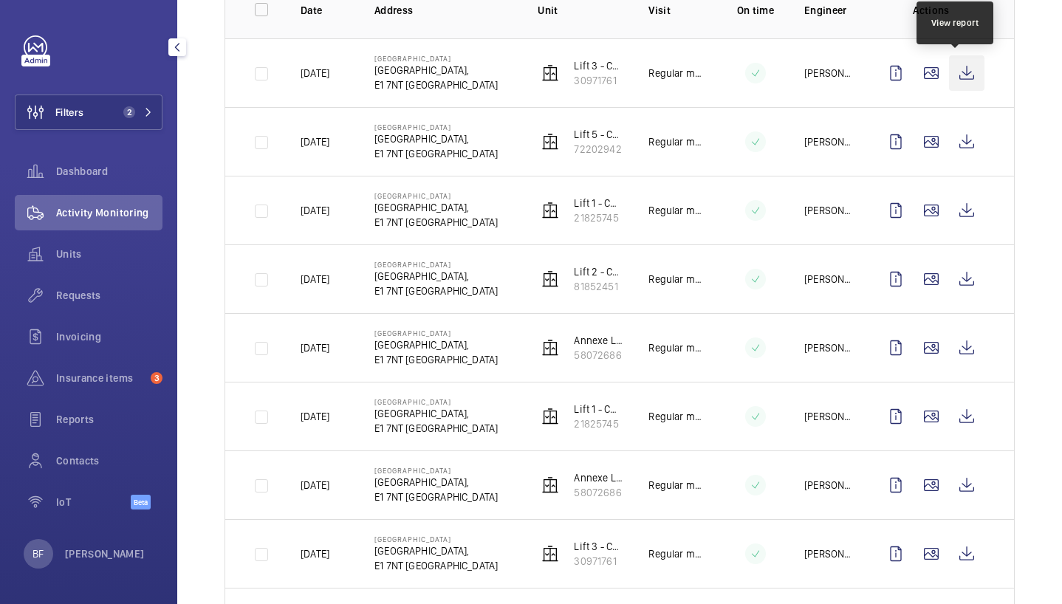
click at [949, 78] on wm-front-icon-button at bounding box center [966, 72] width 35 height 35
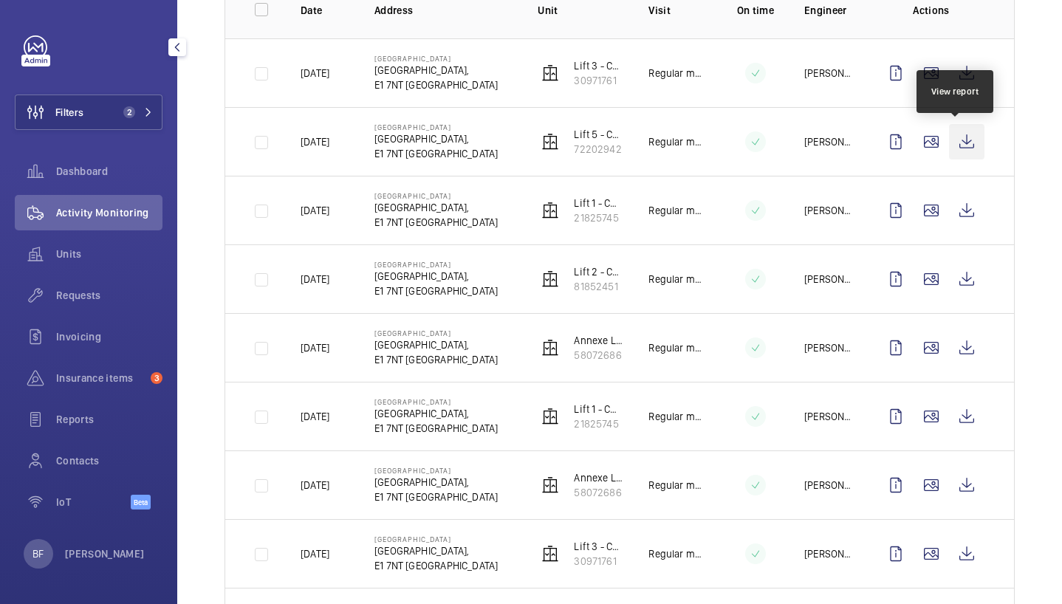
click at [949, 143] on wm-front-icon-button at bounding box center [966, 141] width 35 height 35
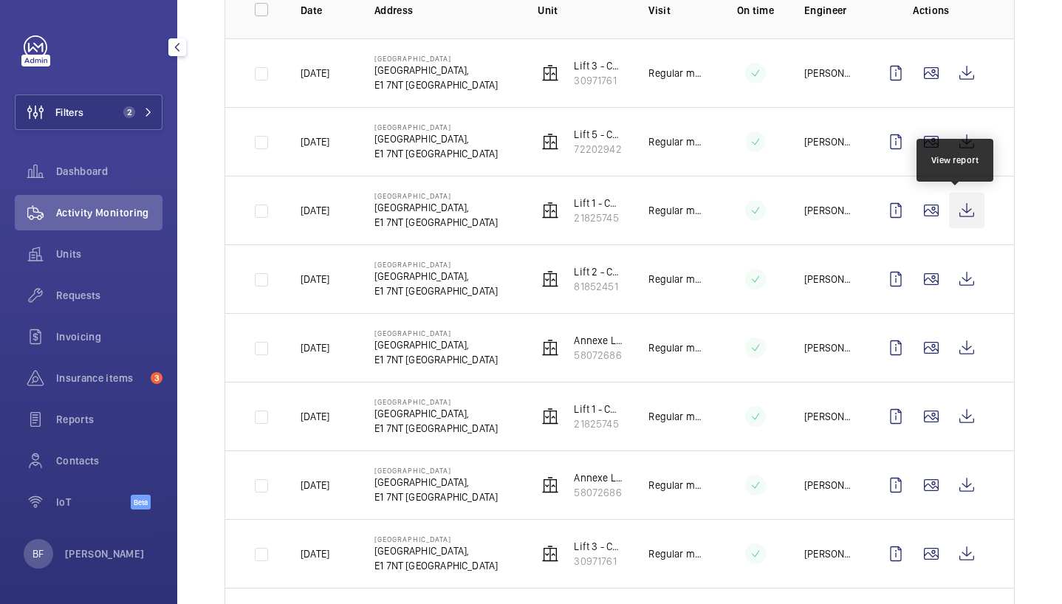
click at [960, 216] on wm-front-icon-button at bounding box center [966, 210] width 35 height 35
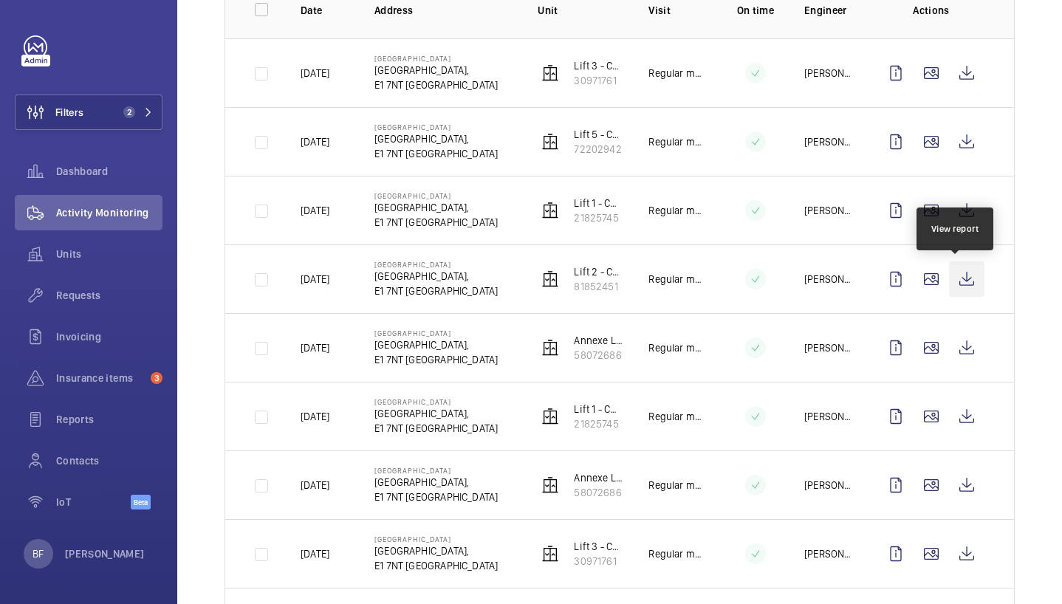
click at [952, 273] on wm-front-icon-button at bounding box center [966, 278] width 35 height 35
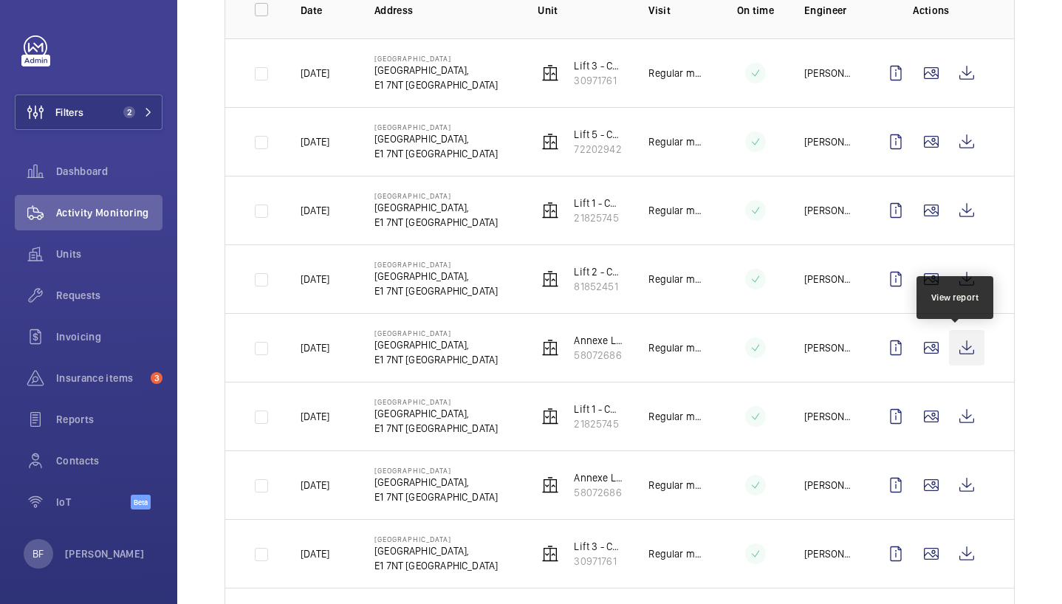
click at [955, 355] on wm-front-icon-button at bounding box center [966, 347] width 35 height 35
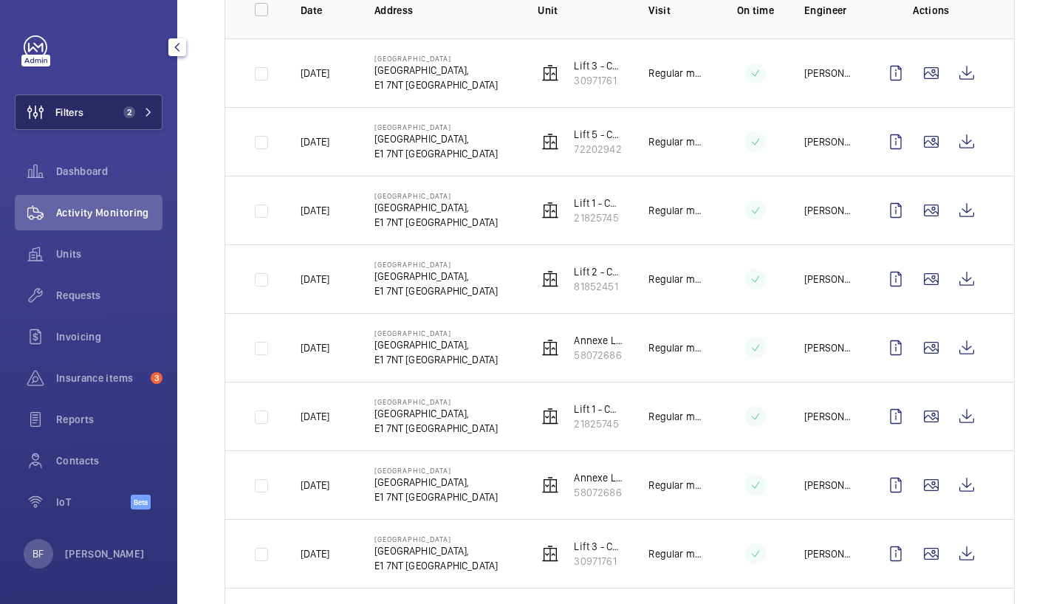
click at [117, 120] on button "Filters 2" at bounding box center [89, 112] width 148 height 35
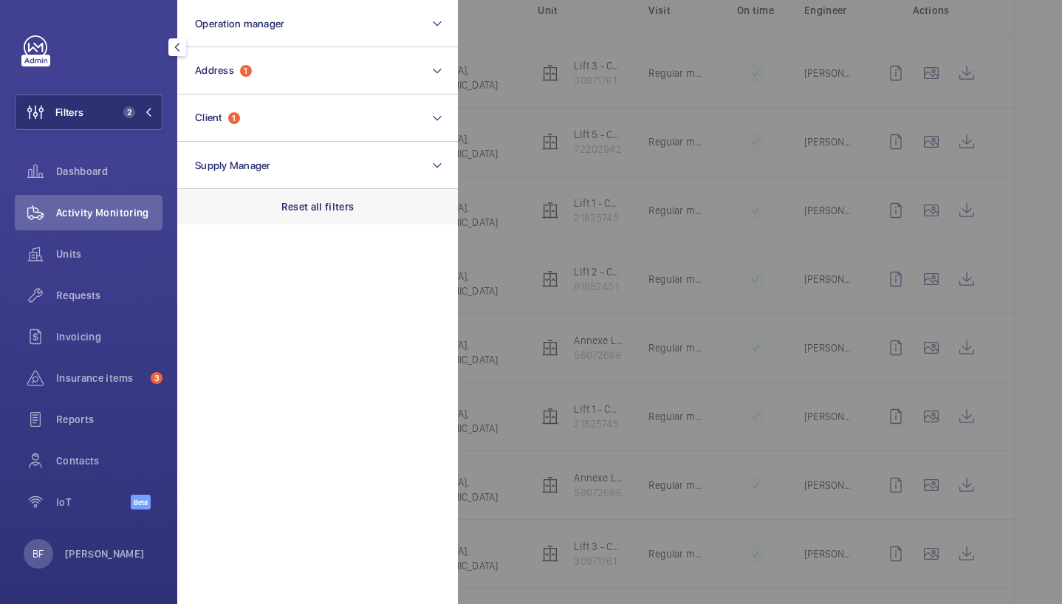
click at [369, 208] on div "Reset all filters" at bounding box center [317, 206] width 281 height 35
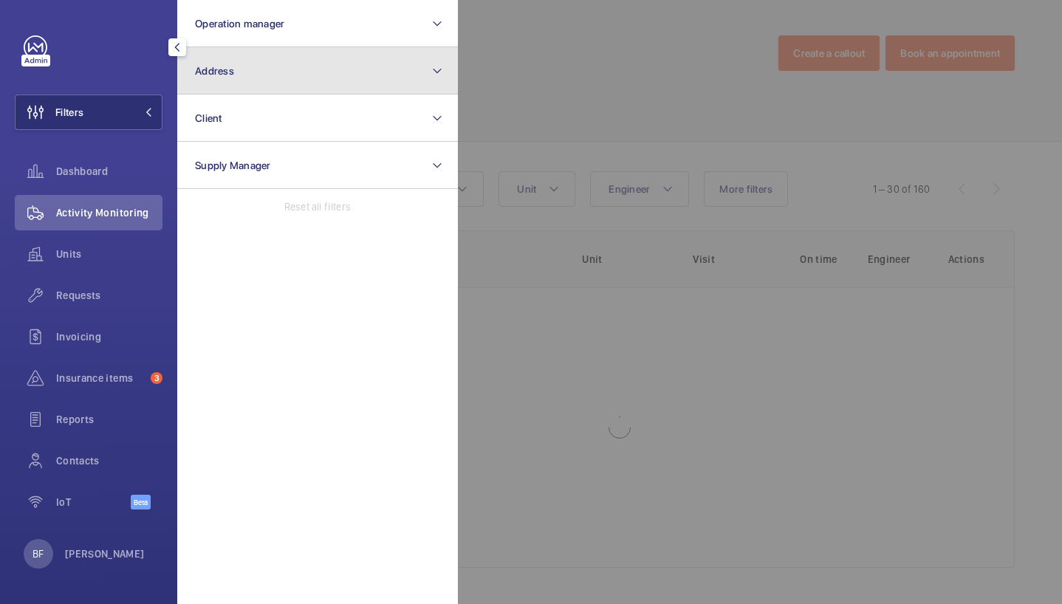
click at [307, 76] on button "Address" at bounding box center [317, 70] width 281 height 47
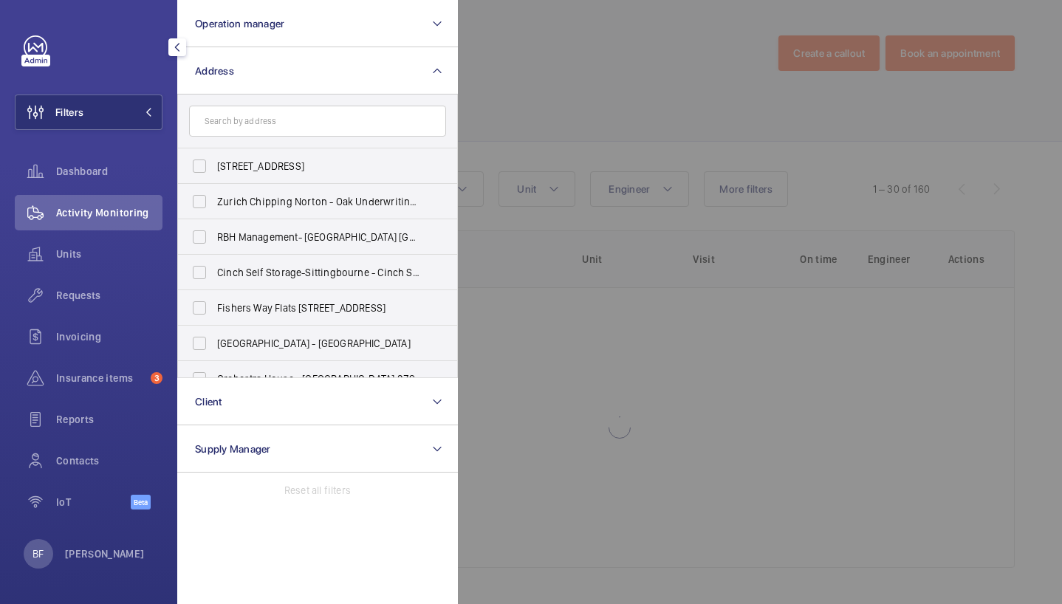
click at [315, 117] on input "text" at bounding box center [317, 121] width 257 height 31
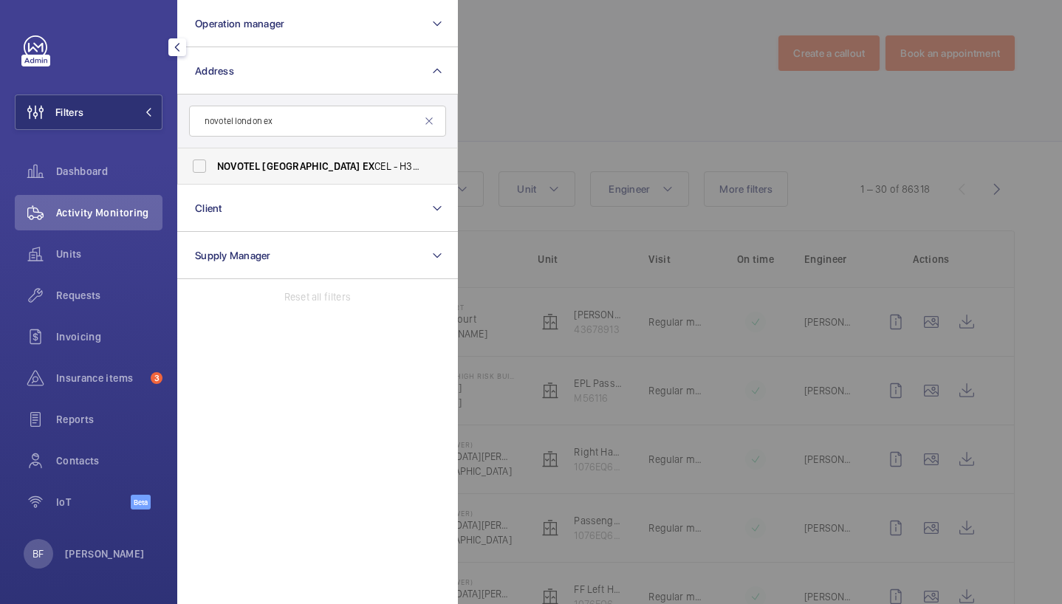
type input "novotel london ex"
click at [360, 172] on span "NOVOTEL LONDON EX CEL - H3656, [GEOGRAPHIC_DATA], [GEOGRAPHIC_DATA], [STREET_AD…" at bounding box center [318, 166] width 203 height 15
click at [214, 172] on input "NOVOTEL LONDON EX CEL - H3656, [GEOGRAPHIC_DATA], [GEOGRAPHIC_DATA], [STREET_AD…" at bounding box center [200, 166] width 30 height 30
checkbox input "true"
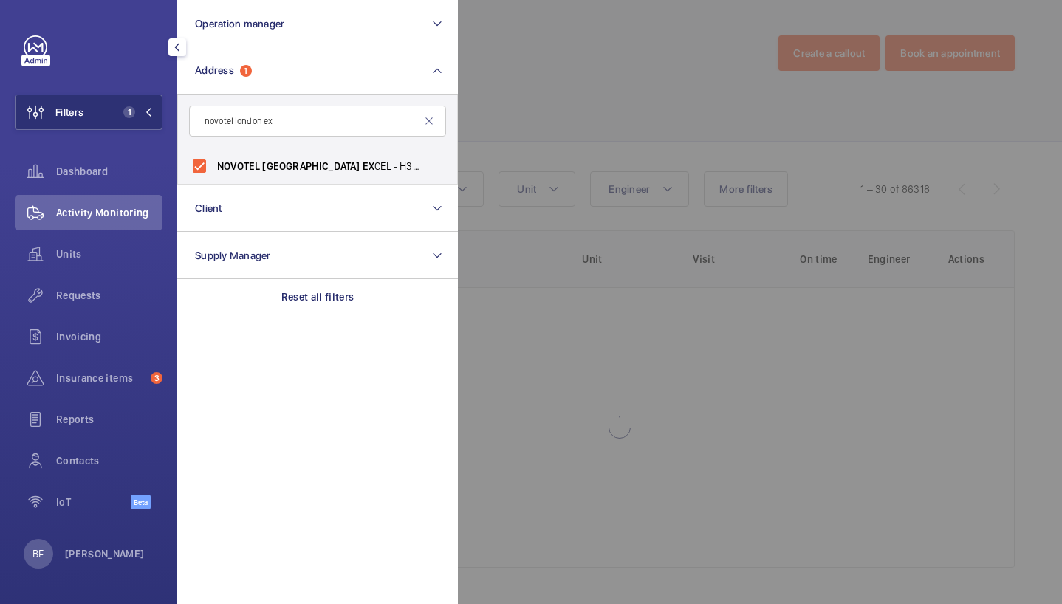
click at [789, 100] on div at bounding box center [989, 302] width 1062 height 604
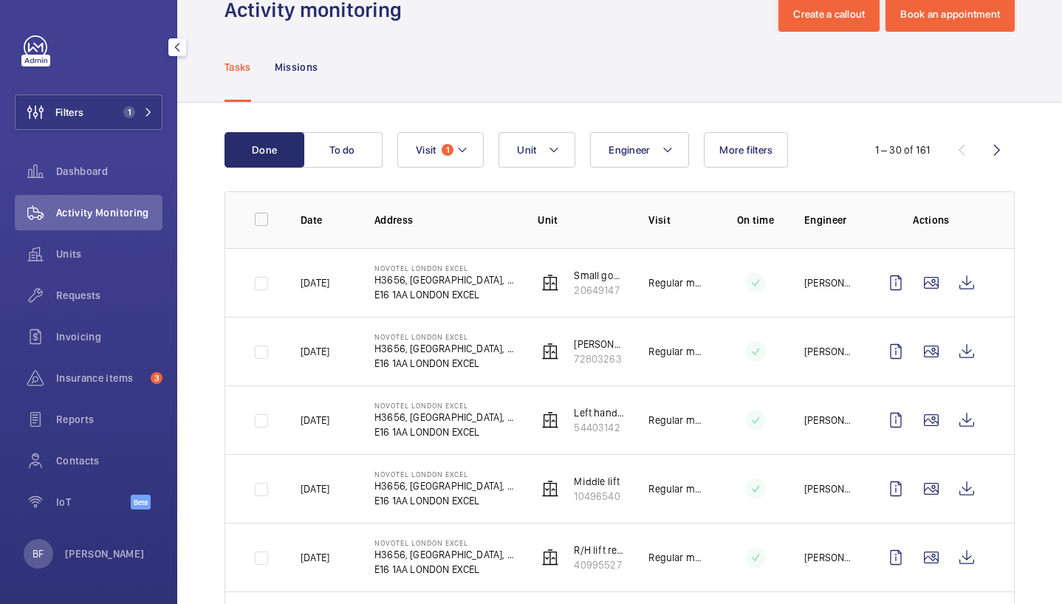
scroll to position [44, 0]
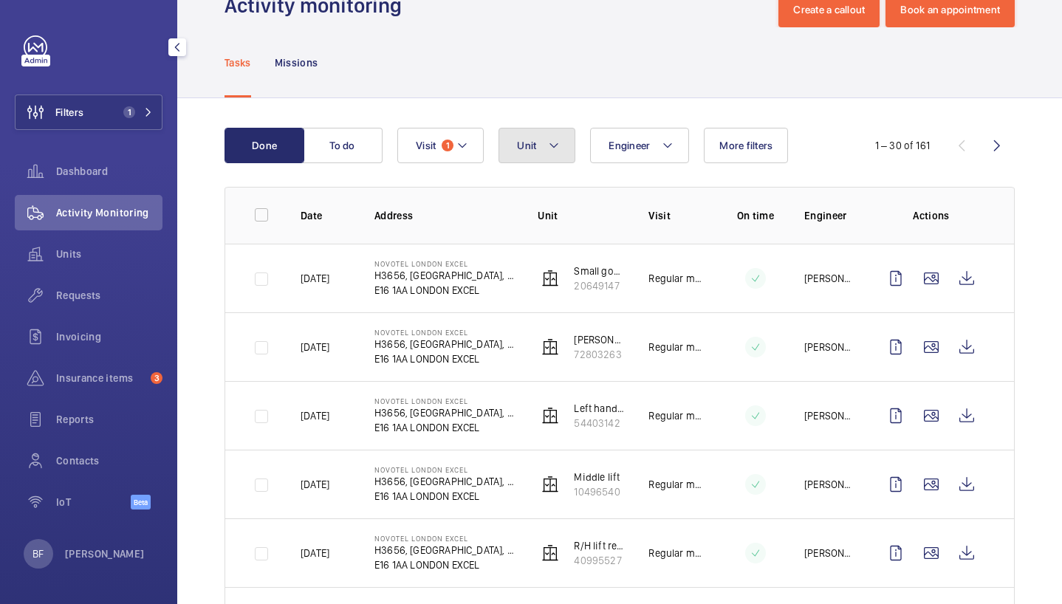
click at [506, 157] on button "Unit" at bounding box center [537, 145] width 77 height 35
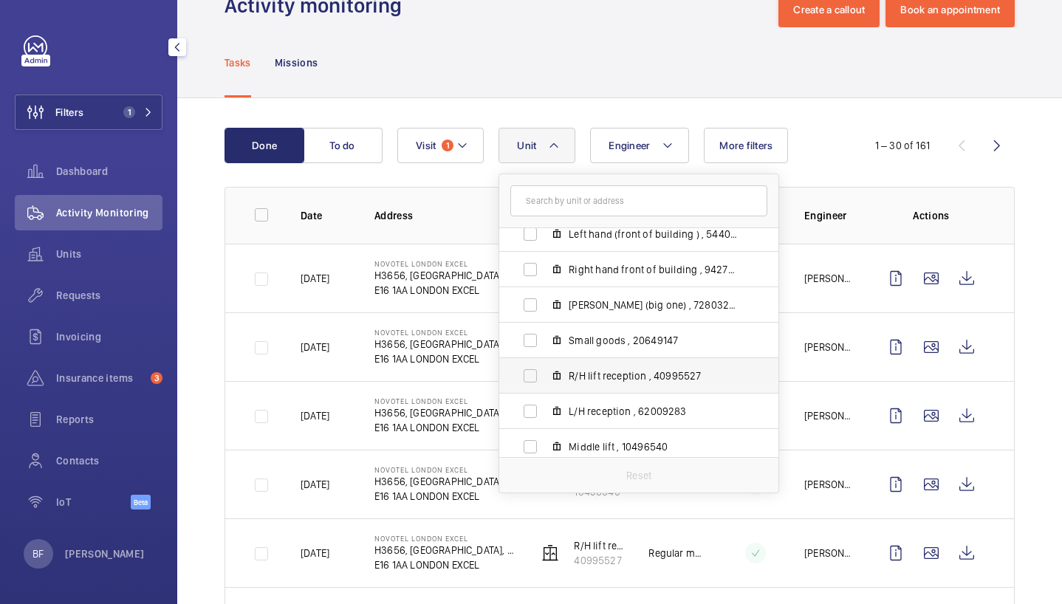
scroll to position [55, 0]
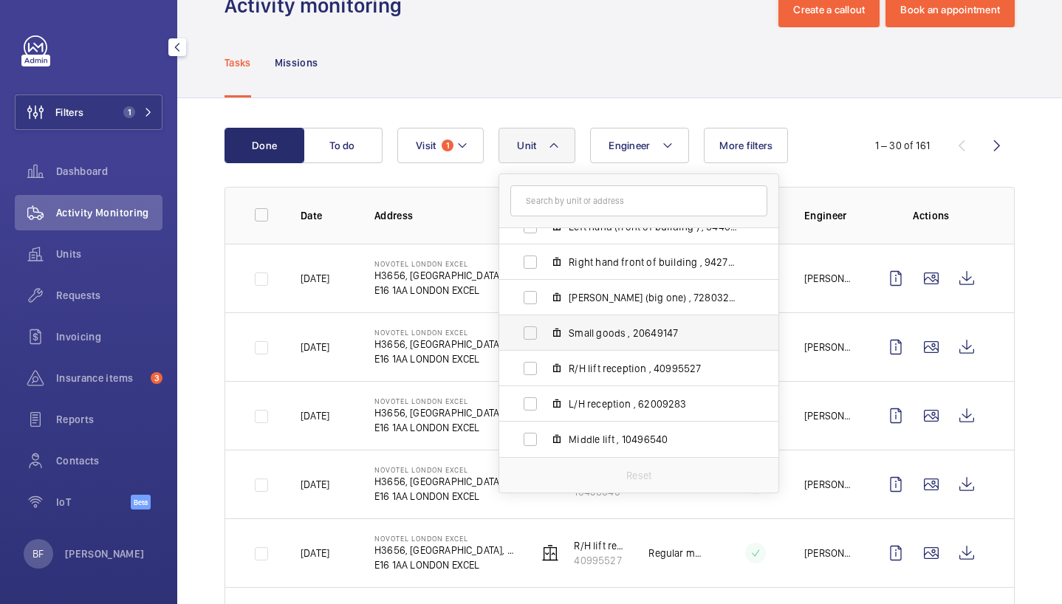
click at [579, 335] on span "Small goods , 20649147" at bounding box center [654, 333] width 171 height 15
click at [545, 335] on input "Small goods , 20649147" at bounding box center [531, 333] width 30 height 30
checkbox input "true"
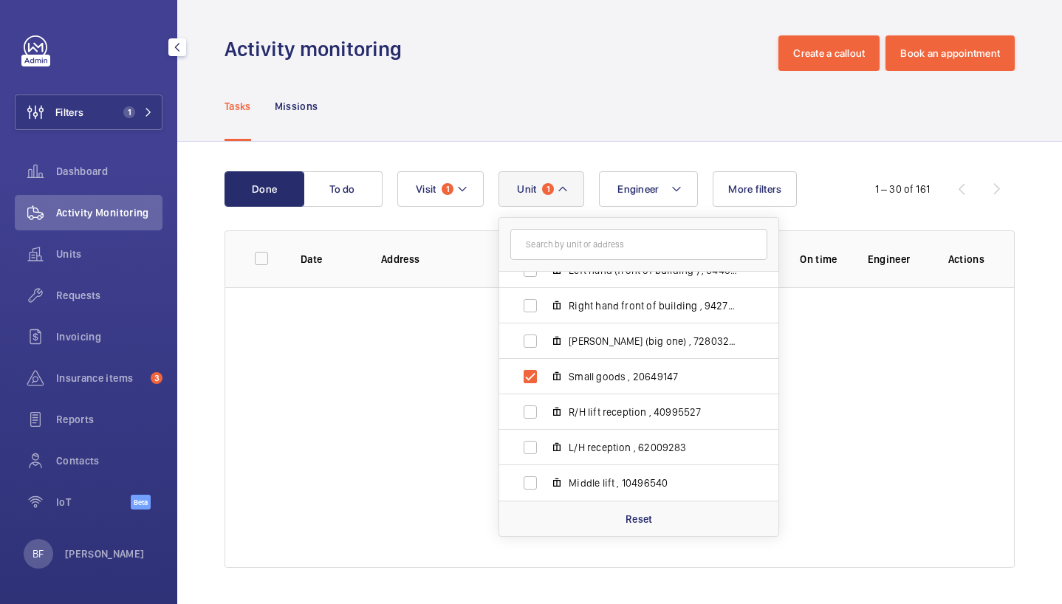
click at [536, 83] on div "Tasks Missions" at bounding box center [620, 106] width 790 height 70
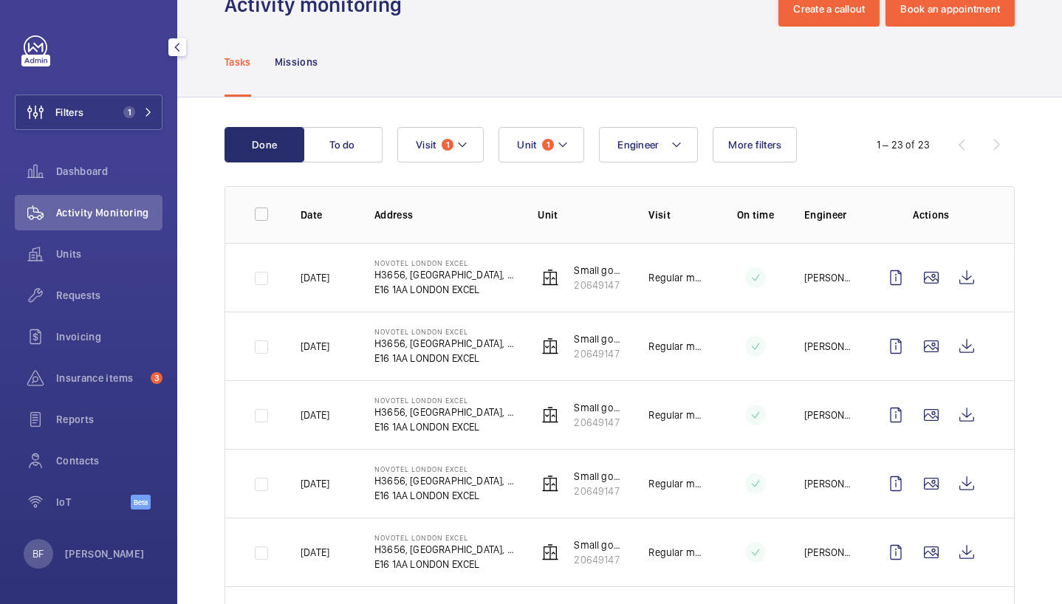
scroll to position [44, 0]
click at [520, 151] on span "Unit" at bounding box center [526, 146] width 19 height 12
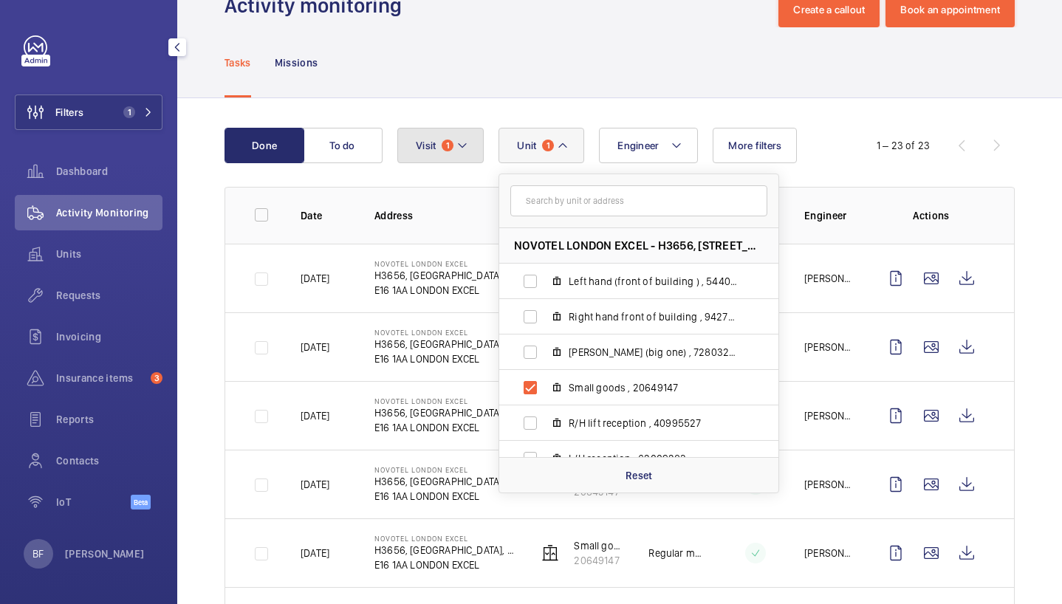
click at [427, 132] on button "Visit 1" at bounding box center [440, 145] width 86 height 35
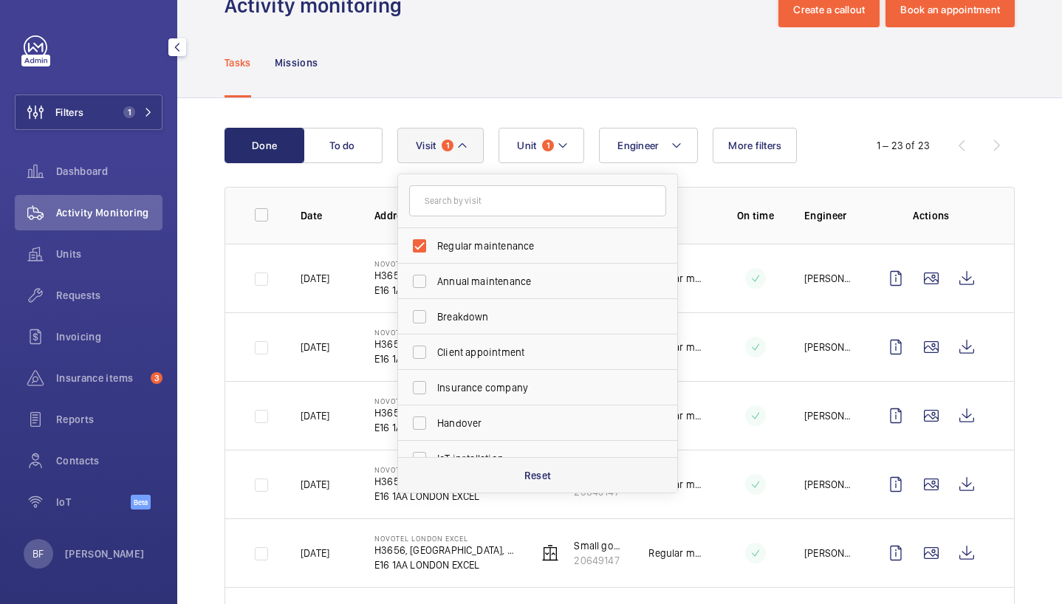
click at [474, 476] on div "Reset" at bounding box center [537, 474] width 279 height 35
checkbox input "false"
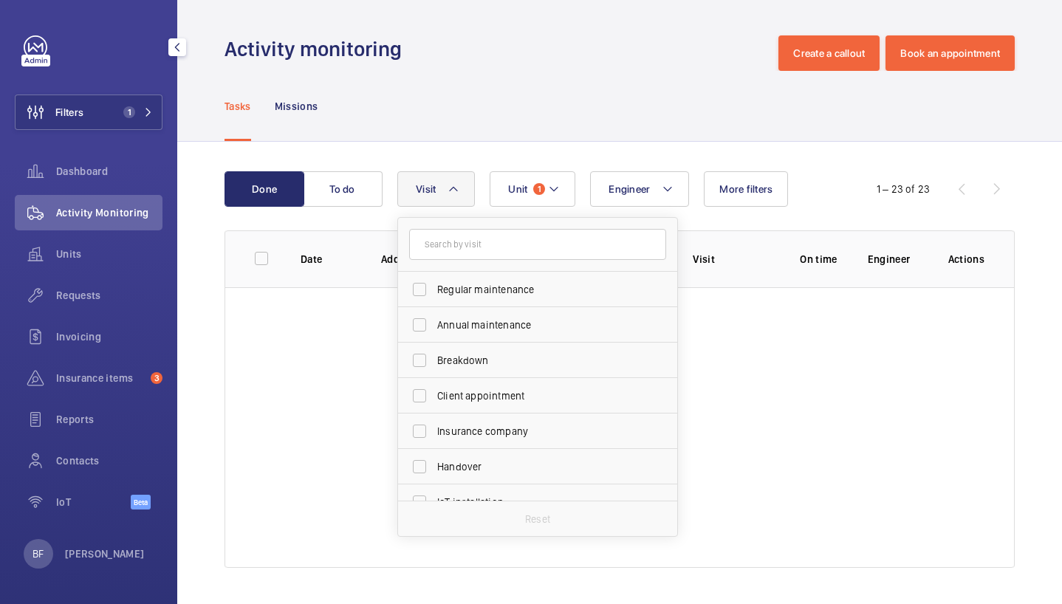
click at [540, 123] on div "Tasks Missions" at bounding box center [620, 106] width 790 height 70
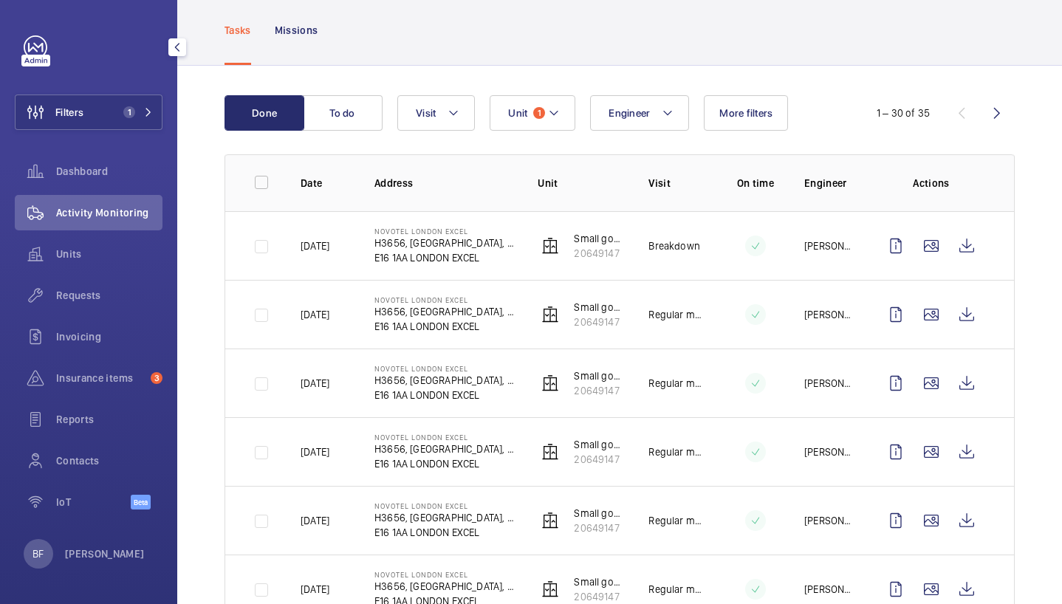
scroll to position [79, 0]
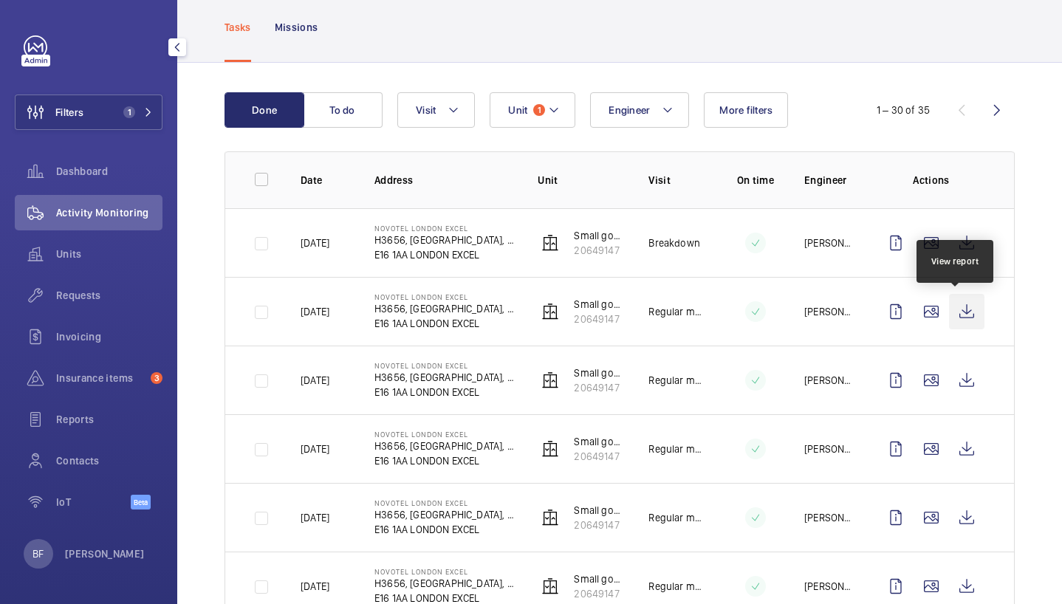
click at [958, 312] on wm-front-icon-button at bounding box center [966, 311] width 35 height 35
click at [90, 383] on span "Insurance items" at bounding box center [100, 378] width 89 height 15
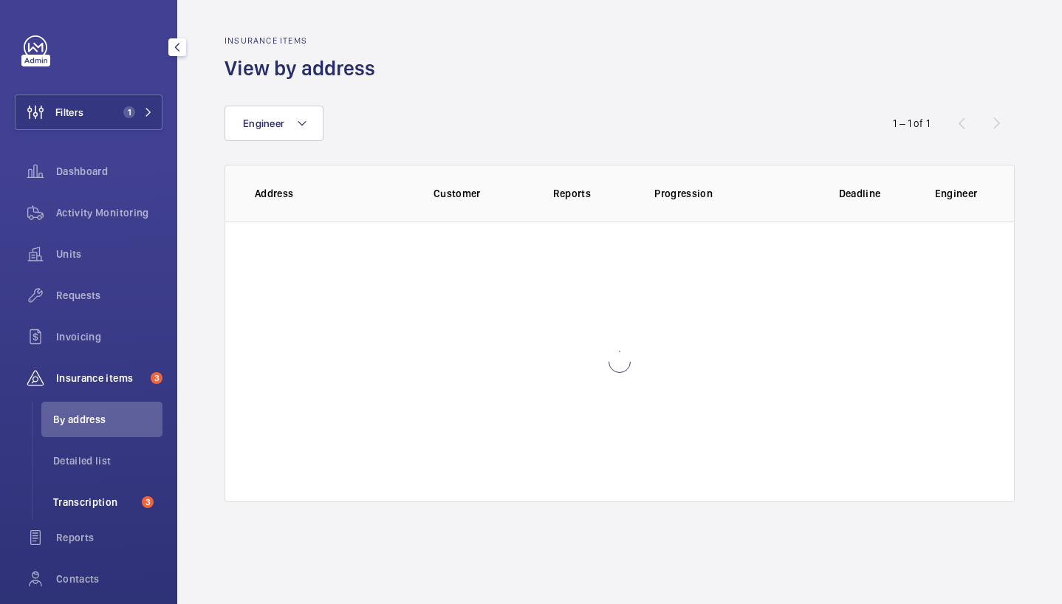
click at [118, 504] on span "Transcription" at bounding box center [94, 502] width 83 height 15
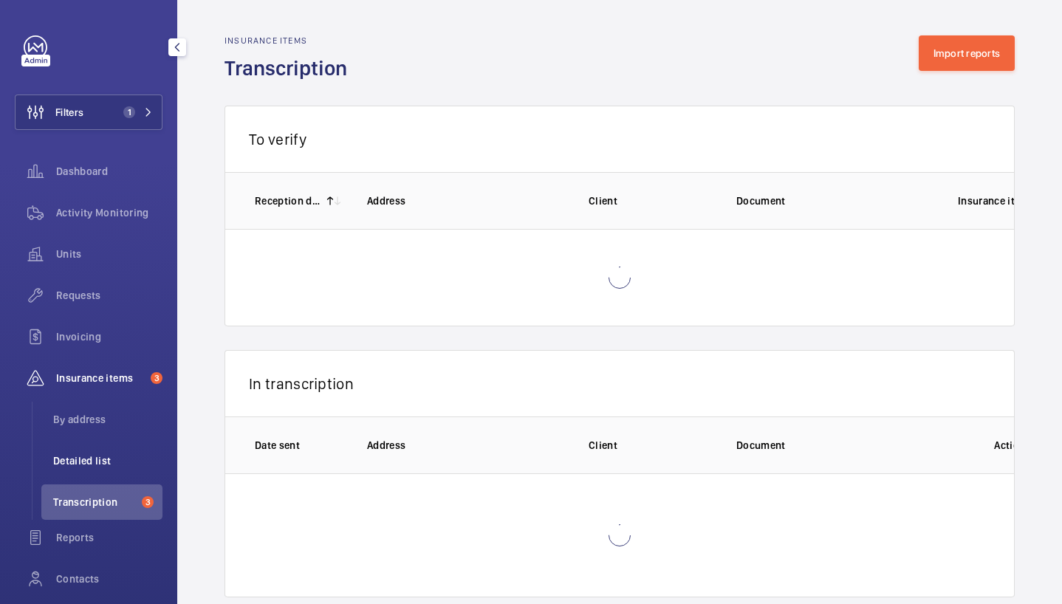
click at [104, 460] on span "Detailed list" at bounding box center [107, 461] width 109 height 15
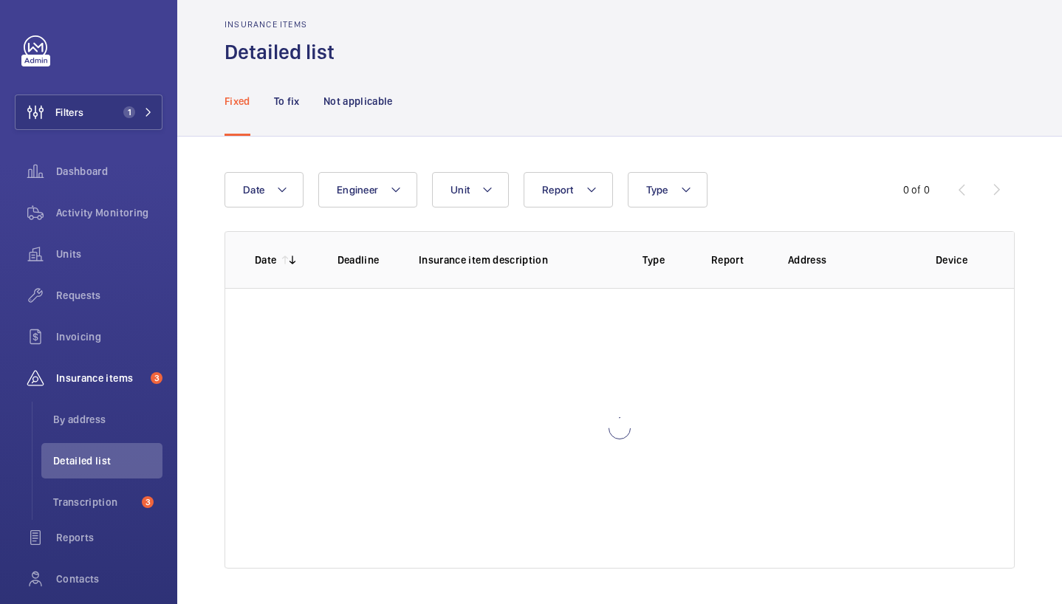
scroll to position [13, 0]
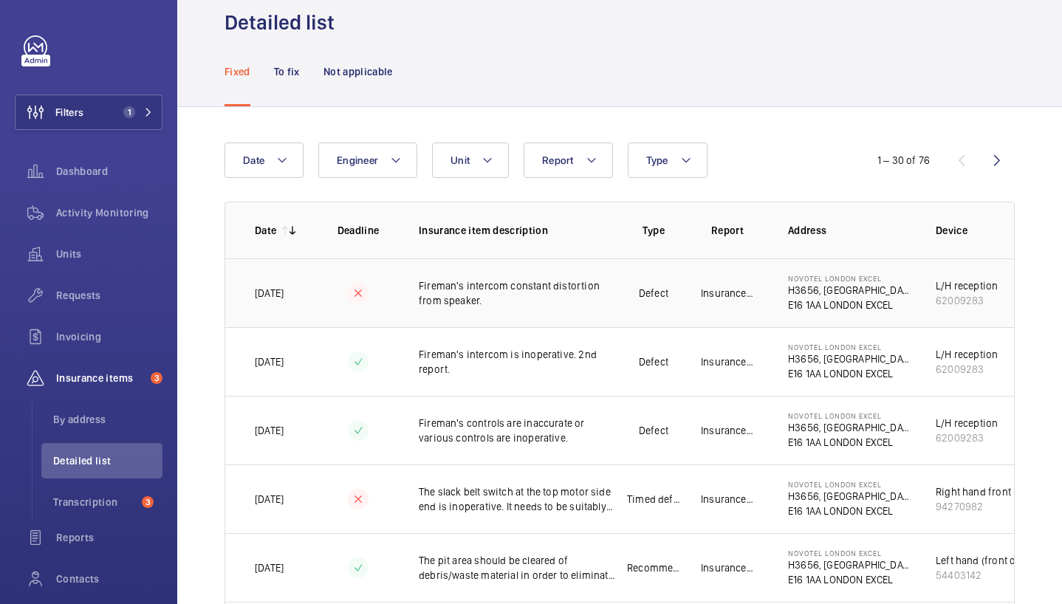
scroll to position [0, 227]
